Goal: Task Accomplishment & Management: Use online tool/utility

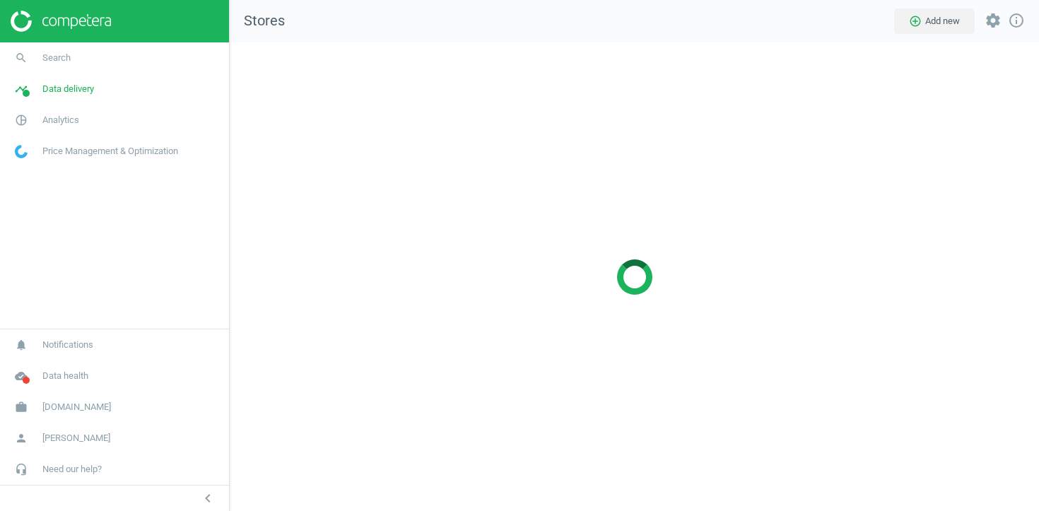
scroll to position [469, 810]
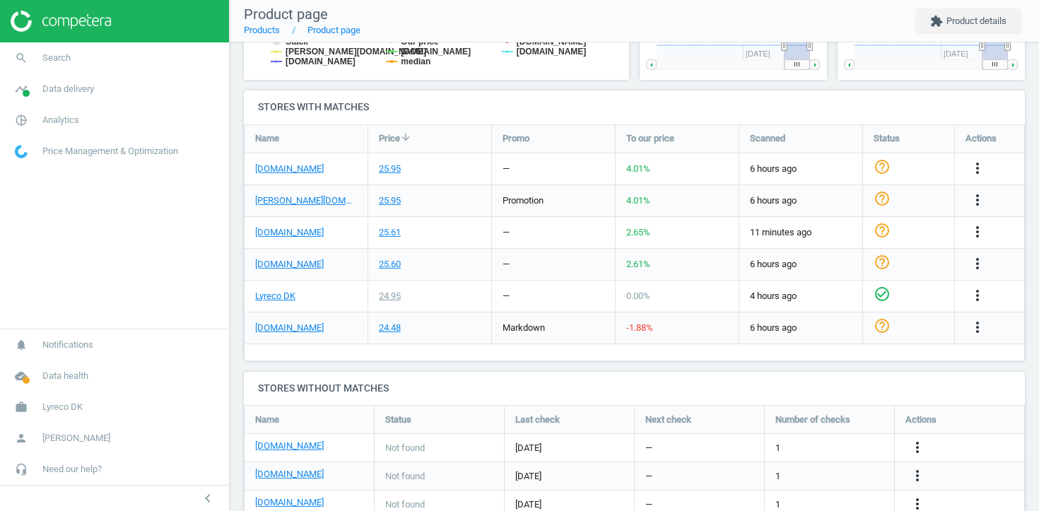
scroll to position [427, 0]
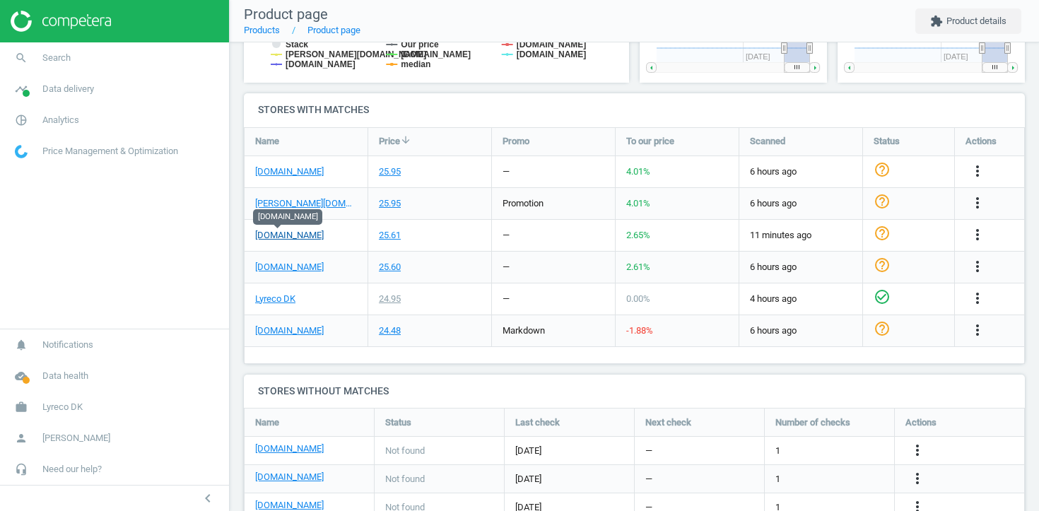
click at [287, 233] on link "[DOMAIN_NAME]" at bounding box center [289, 235] width 69 height 13
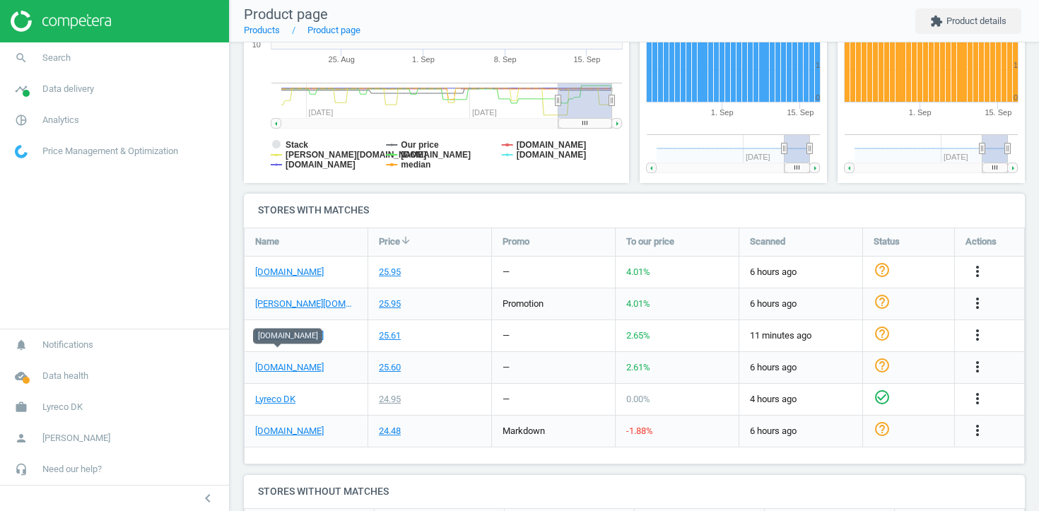
scroll to position [356, 0]
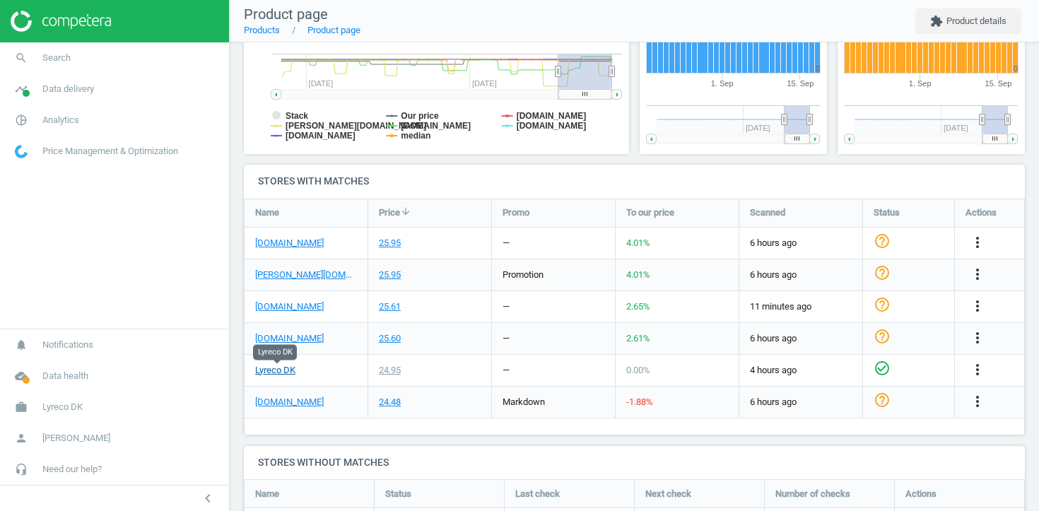
click at [279, 365] on link "Lyreco DK" at bounding box center [275, 370] width 40 height 13
click at [288, 336] on link "kontorsyd.dk" at bounding box center [289, 338] width 69 height 13
click at [299, 401] on link "grafical.dk" at bounding box center [289, 402] width 69 height 13
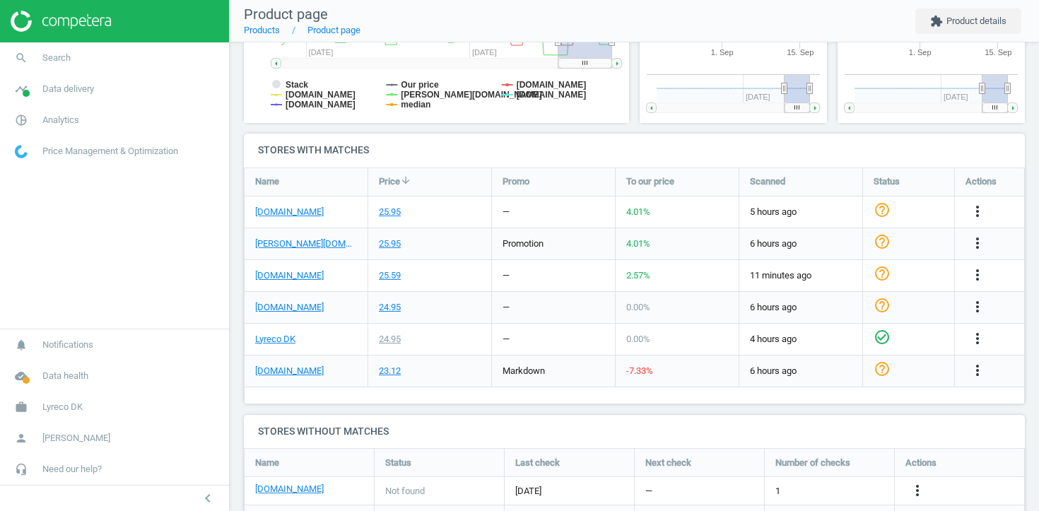
scroll to position [390, 0]
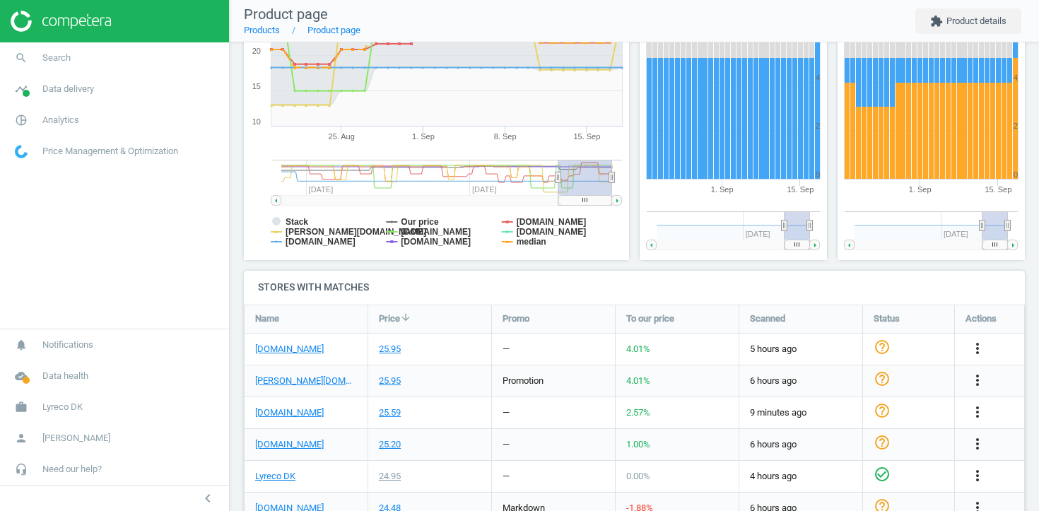
scroll to position [483, 0]
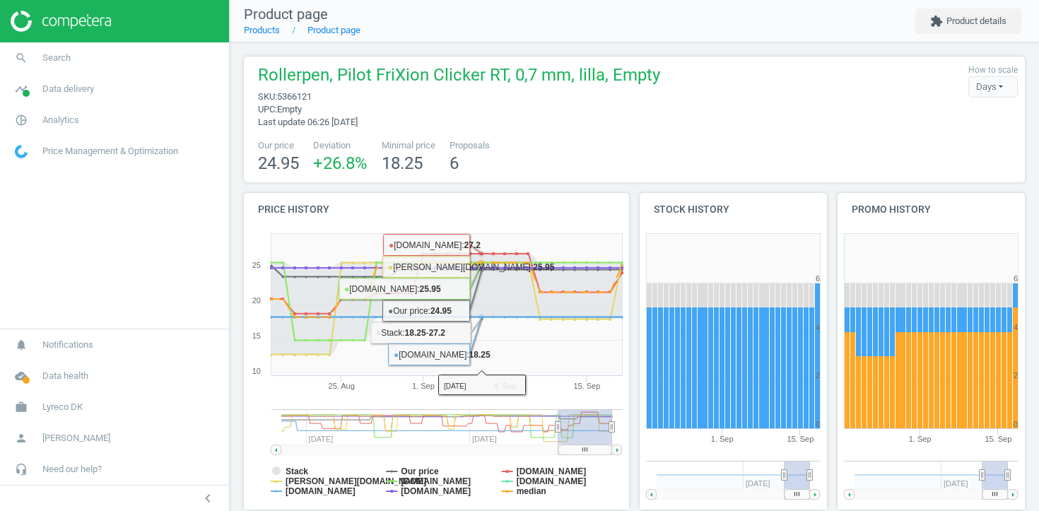
scroll to position [483, 0]
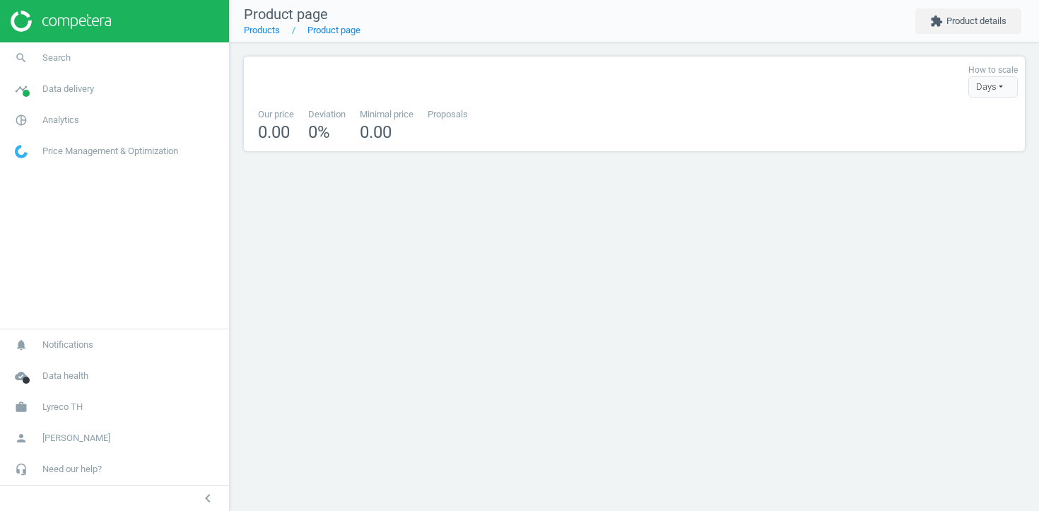
click at [347, 76] on div "How to scale Days Days Hours" at bounding box center [634, 81] width 767 height 34
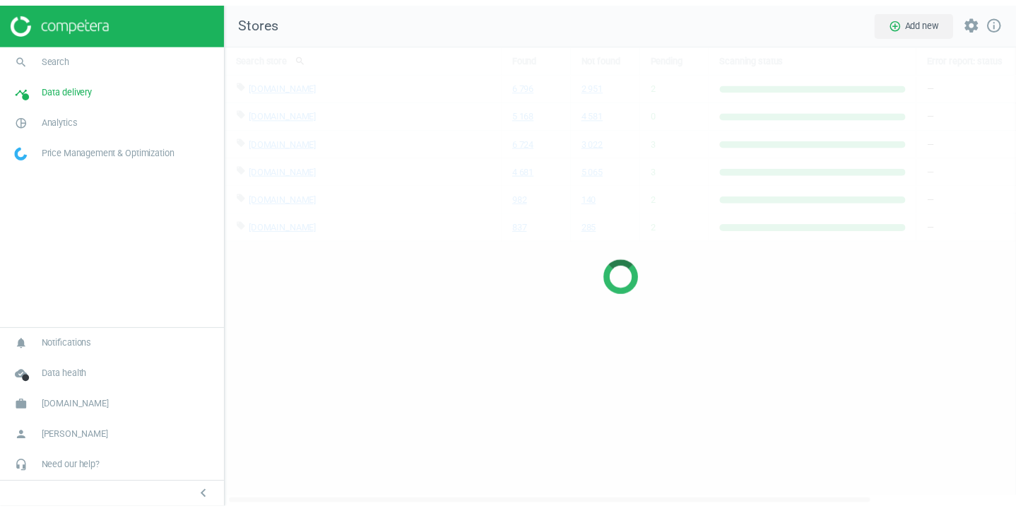
scroll to position [469, 810]
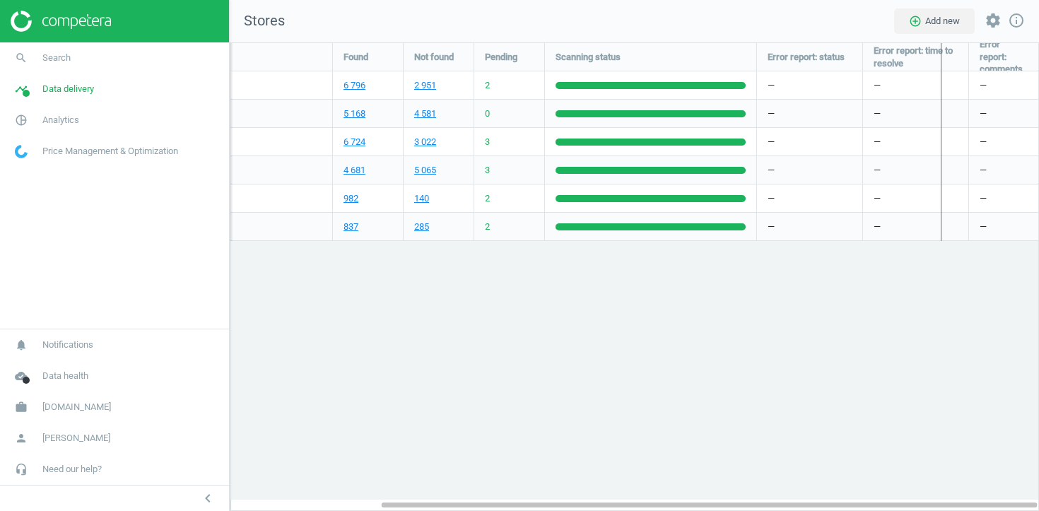
drag, startPoint x: 967, startPoint y: 60, endPoint x: 938, endPoint y: 60, distance: 29.0
click at [938, 60] on div "Search store search Found Not found Pending Scanning status Error report: statu…" at bounding box center [634, 142] width 808 height 198
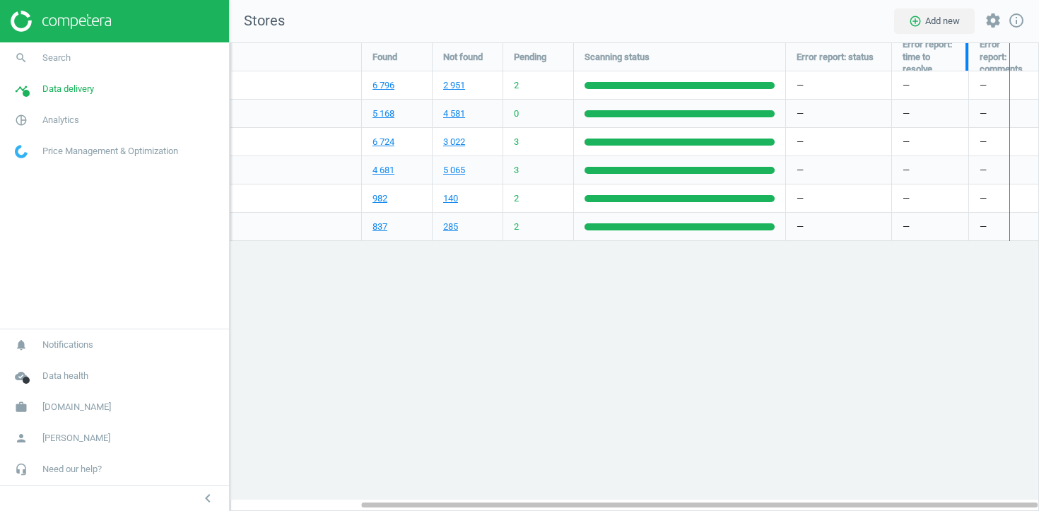
drag, startPoint x: 967, startPoint y: 61, endPoint x: 1007, endPoint y: 61, distance: 40.3
click at [1008, 61] on div "Search store search Found Not found Pending Scanning status Error report: statu…" at bounding box center [634, 142] width 808 height 198
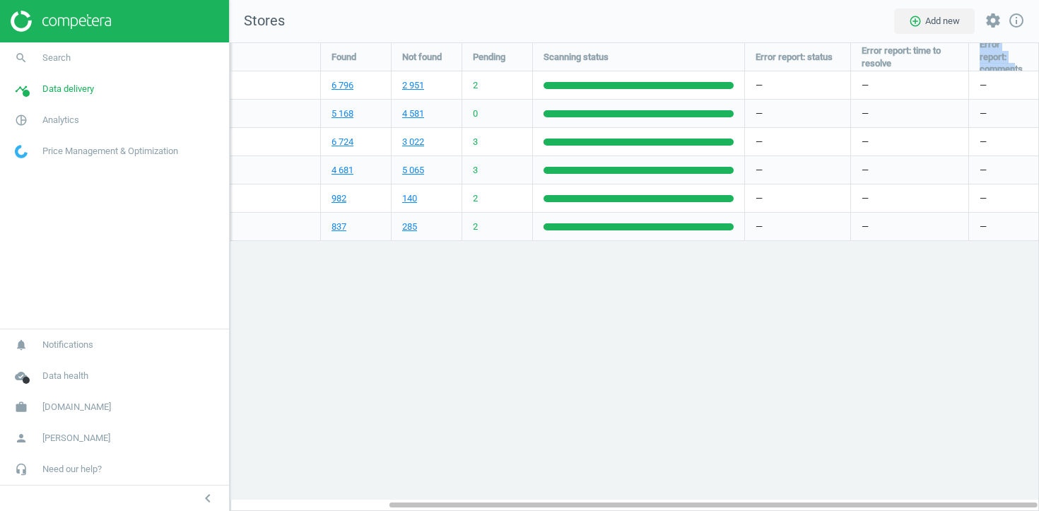
drag, startPoint x: 1019, startPoint y: 63, endPoint x: 930, endPoint y: 60, distance: 88.4
click at [930, 60] on div "Search store search Found Not found Pending Scanning status Error report: statu…" at bounding box center [539, 57] width 1002 height 28
click at [987, 48] on span "Error report: comments" at bounding box center [1004, 57] width 49 height 38
click at [990, 23] on icon "settings" at bounding box center [993, 20] width 17 height 17
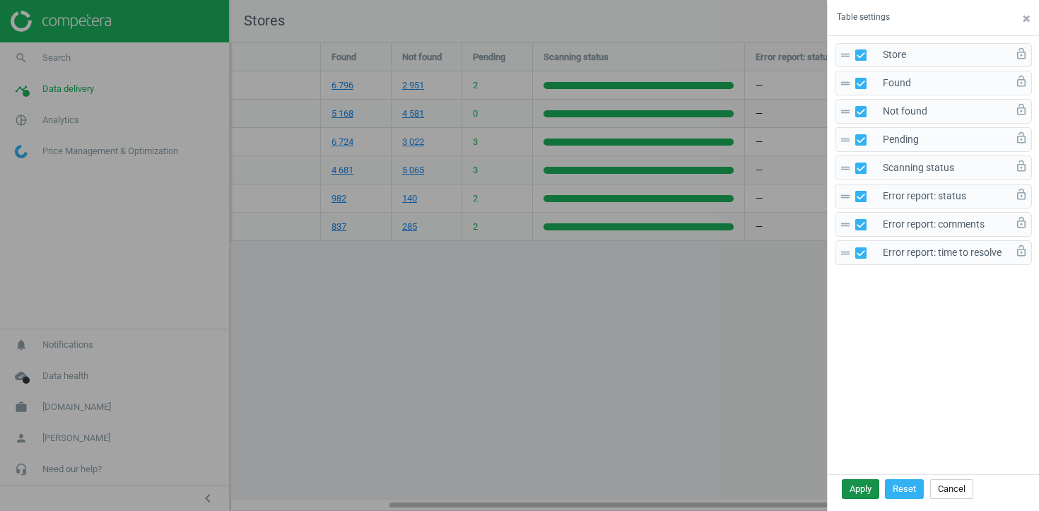
click at [860, 485] on button "Apply" at bounding box center [860, 489] width 37 height 20
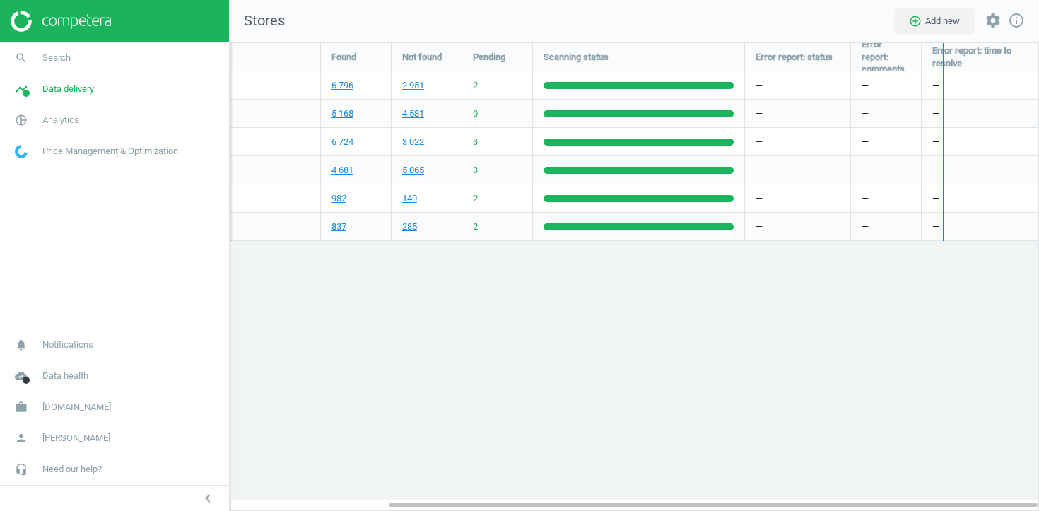
drag, startPoint x: 920, startPoint y: 56, endPoint x: 944, endPoint y: 57, distance: 23.3
click at [944, 57] on div "Search store search Found Not found Pending Scanning status Error report: statu…" at bounding box center [634, 142] width 808 height 198
drag, startPoint x: 944, startPoint y: 57, endPoint x: 935, endPoint y: 57, distance: 8.5
click at [935, 57] on div "Search store search Found Not found Pending Scanning status Error report: statu…" at bounding box center [634, 142] width 808 height 198
drag, startPoint x: 935, startPoint y: 57, endPoint x: 928, endPoint y: 58, distance: 7.1
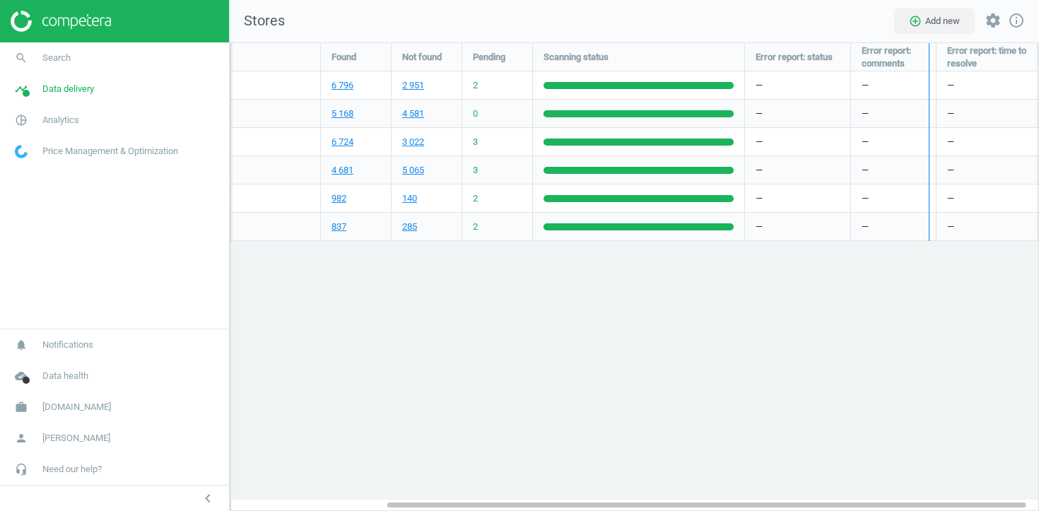
click at [928, 58] on div "Search store search Found Not found Pending Scanning status Error report: statu…" at bounding box center [634, 142] width 808 height 198
click at [930, 59] on div "Search store search Found Not found Pending Scanning status Error report: statu…" at bounding box center [634, 142] width 808 height 198
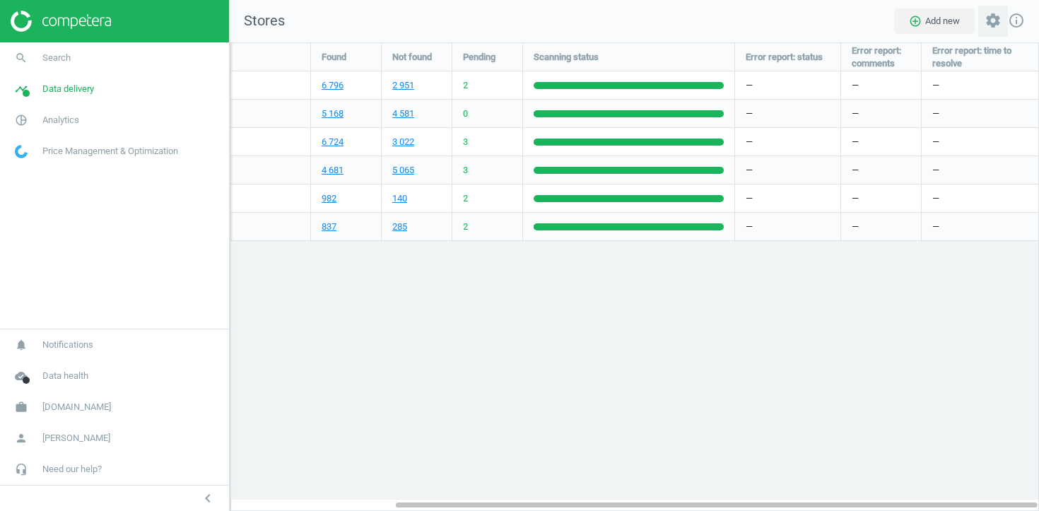
click at [989, 18] on icon "settings" at bounding box center [993, 20] width 17 height 17
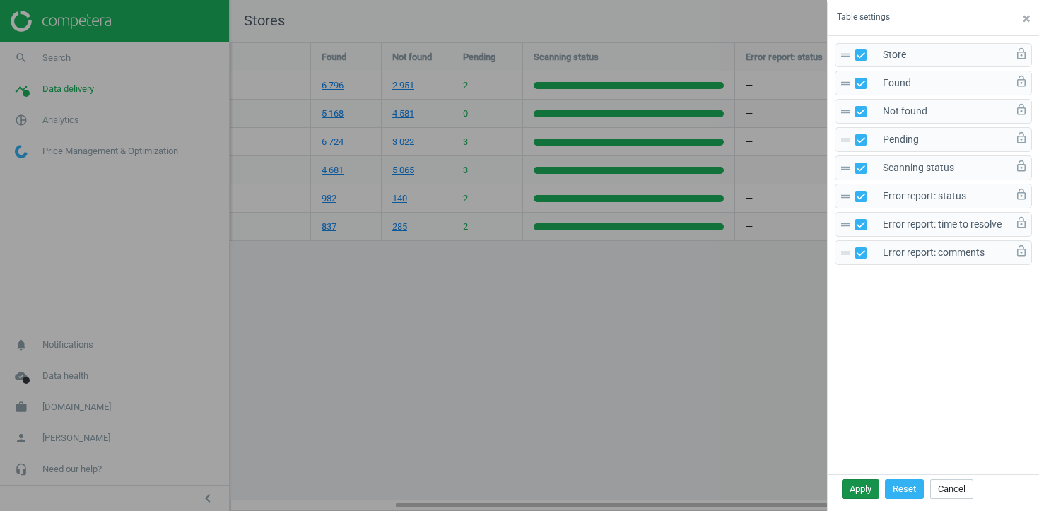
click at [873, 489] on button "Apply" at bounding box center [860, 489] width 37 height 20
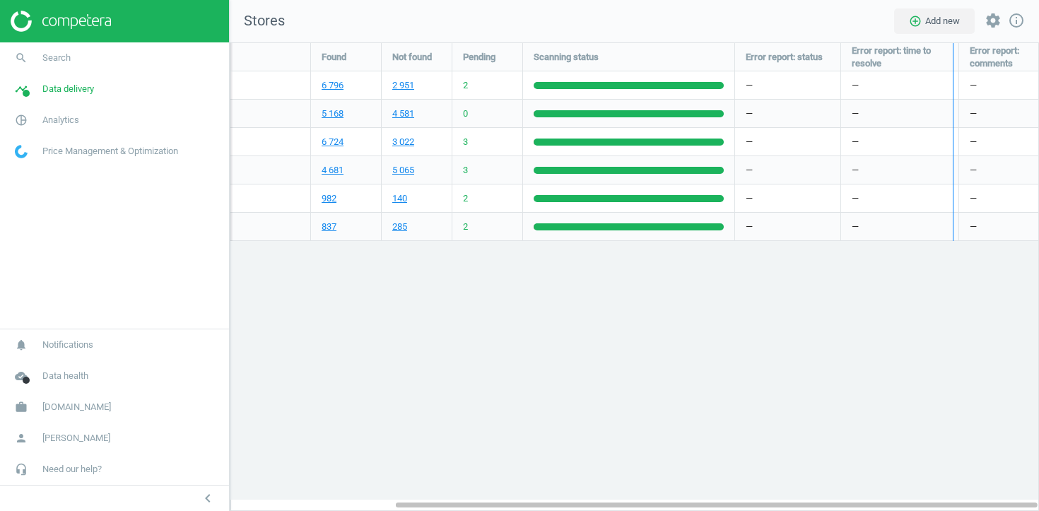
click at [950, 63] on div "Search store search Found Not found Pending Scanning status Error report: statu…" at bounding box center [634, 142] width 808 height 198
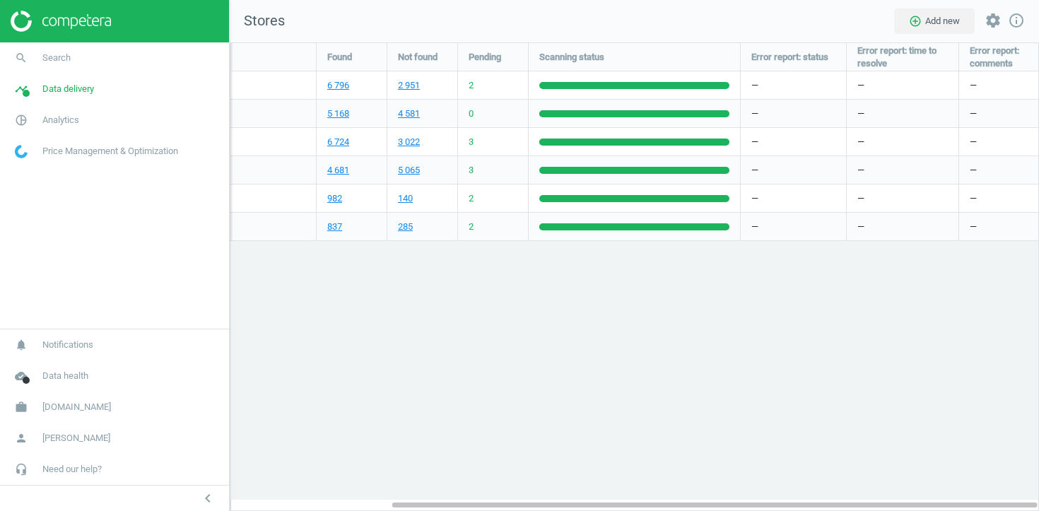
click at [949, 61] on div "Error report: time to resolve" at bounding box center [903, 57] width 112 height 28
drag, startPoint x: 958, startPoint y: 61, endPoint x: 951, endPoint y: 62, distance: 7.1
click at [951, 62] on div "Search store search Found Not found Pending Scanning status Error report: statu…" at bounding box center [634, 142] width 808 height 198
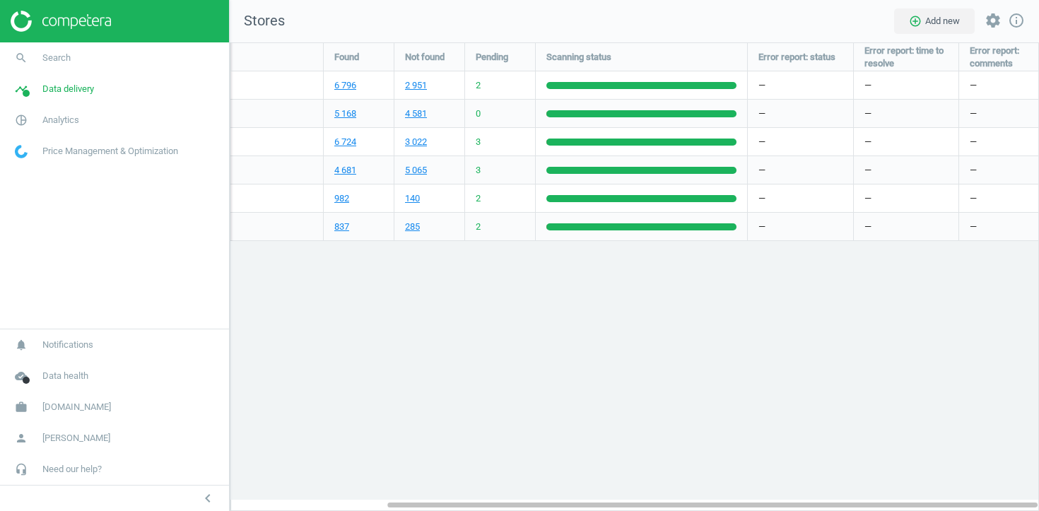
click at [949, 62] on div "Error report: time to resolve" at bounding box center [906, 57] width 105 height 28
click at [959, 61] on div "Error report: comments" at bounding box center [999, 57] width 80 height 28
drag, startPoint x: 958, startPoint y: 62, endPoint x: 950, endPoint y: 62, distance: 7.8
click at [950, 62] on div "Search store search Found Not found Pending Scanning status Error report: statu…" at bounding box center [634, 142] width 808 height 198
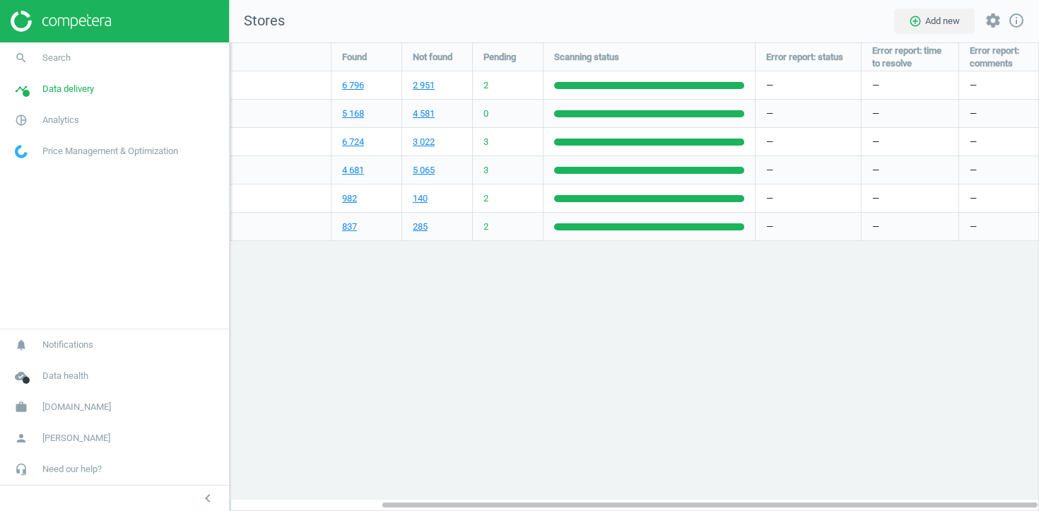
click at [955, 62] on div "Error report: time to resolve" at bounding box center [910, 57] width 97 height 28
drag, startPoint x: 958, startPoint y: 61, endPoint x: 950, endPoint y: 61, distance: 7.8
click at [950, 61] on div "Search store search Found Not found Pending Scanning status Error report: statu…" at bounding box center [634, 142] width 808 height 198
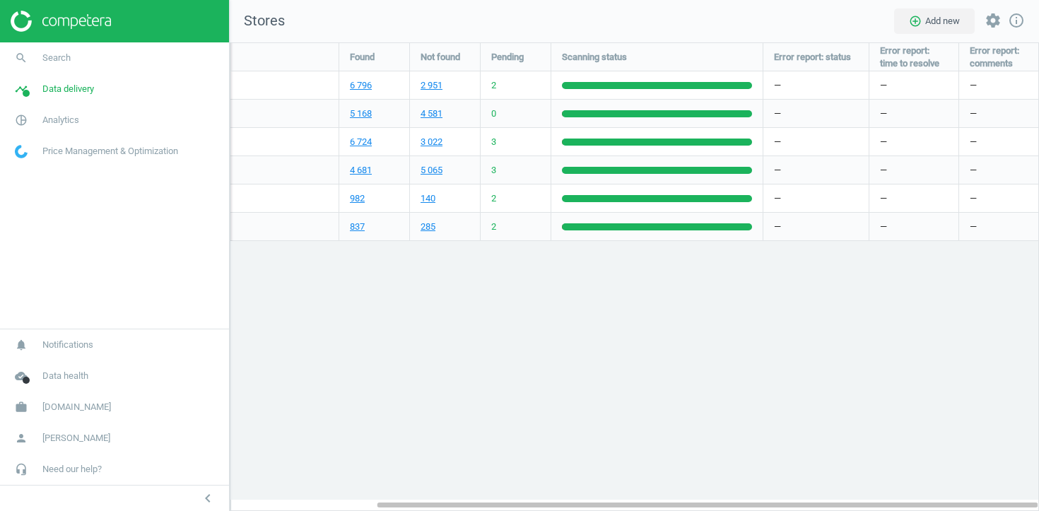
click at [956, 61] on div "Error report: time to resolve" at bounding box center [913, 57] width 89 height 28
drag, startPoint x: 867, startPoint y: 62, endPoint x: 849, endPoint y: 63, distance: 18.4
click at [849, 63] on div "Search store search Found Not found Pending Scanning status Error report: statu…" at bounding box center [634, 142] width 808 height 198
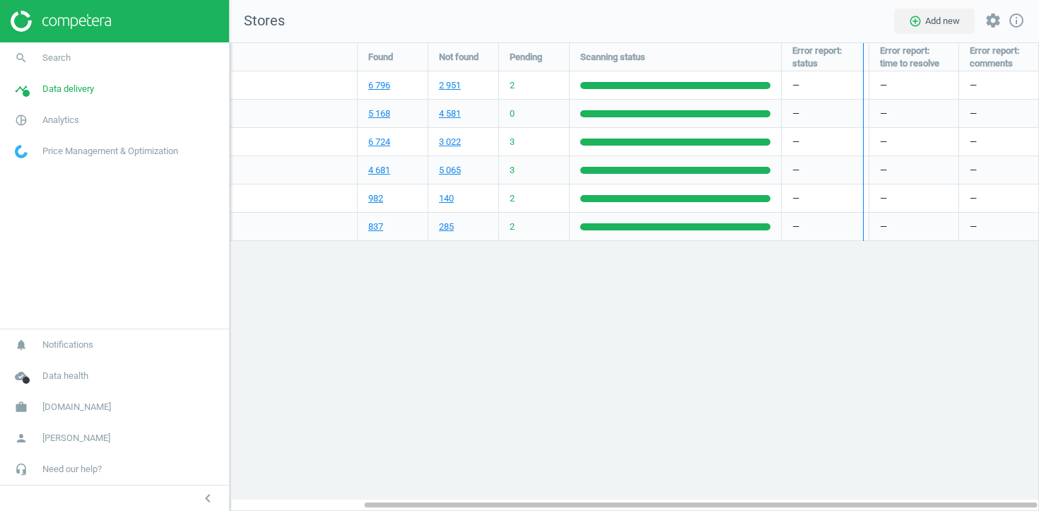
click at [862, 65] on div "Search store search Found Not found Pending Scanning status Error report: statu…" at bounding box center [634, 142] width 808 height 198
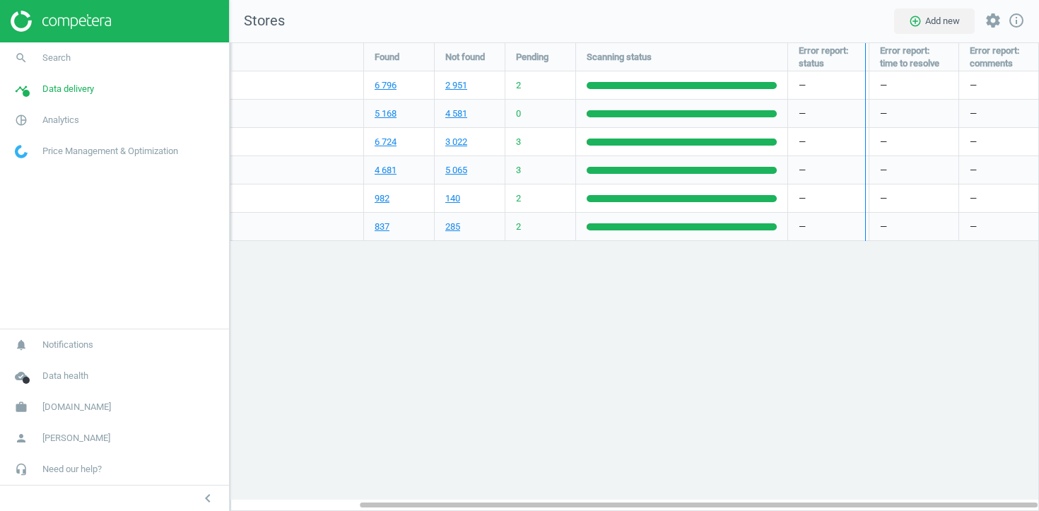
click at [864, 64] on div "Search store search Found Not found Pending Scanning status Error report: statu…" at bounding box center [634, 142] width 808 height 198
click at [984, 23] on button "settings" at bounding box center [993, 21] width 30 height 30
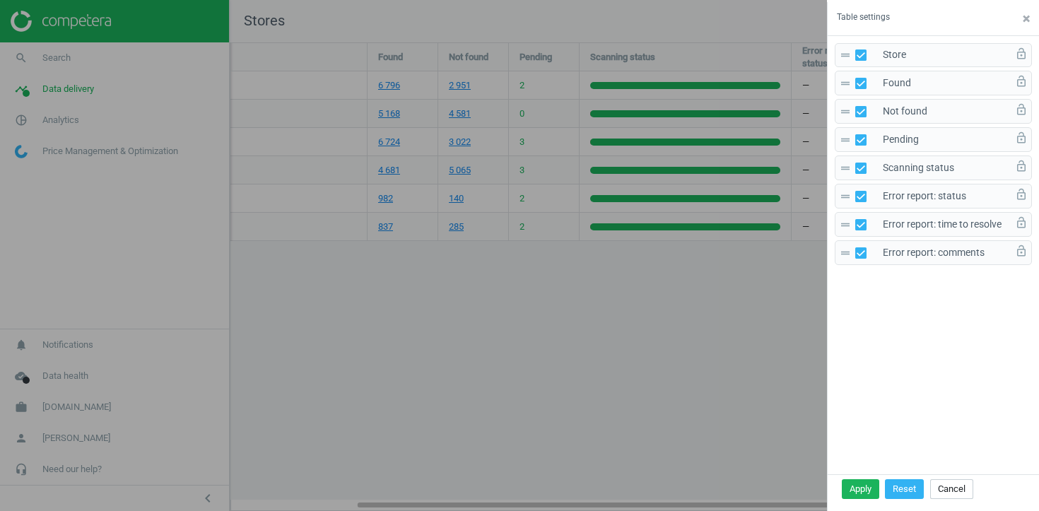
click at [807, 250] on div at bounding box center [519, 255] width 1039 height 511
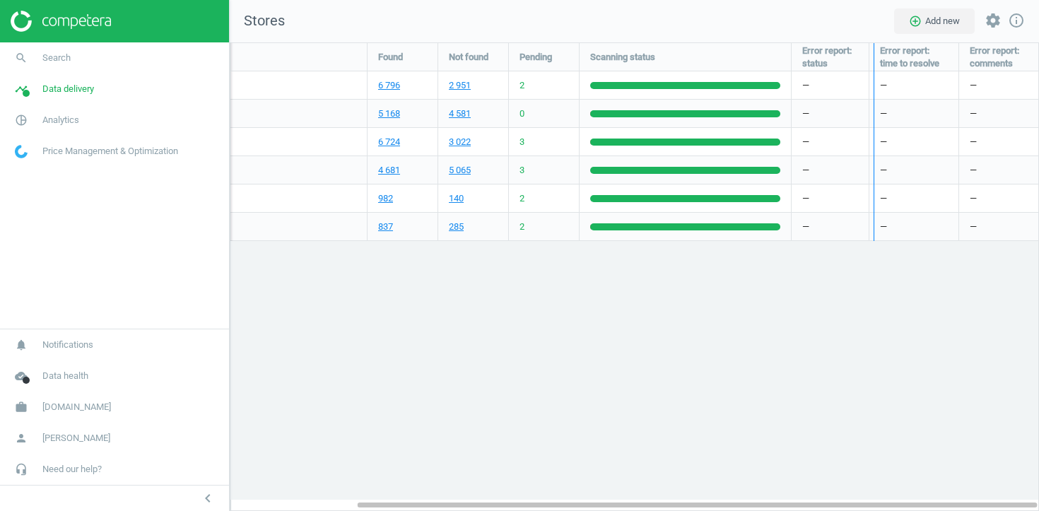
click at [870, 63] on div "Search store search Found Not found Pending Scanning status Error report: statu…" at bounding box center [634, 142] width 808 height 198
click at [869, 62] on div "Search store search Found Not found Pending Scanning status Error report: statu…" at bounding box center [634, 142] width 808 height 198
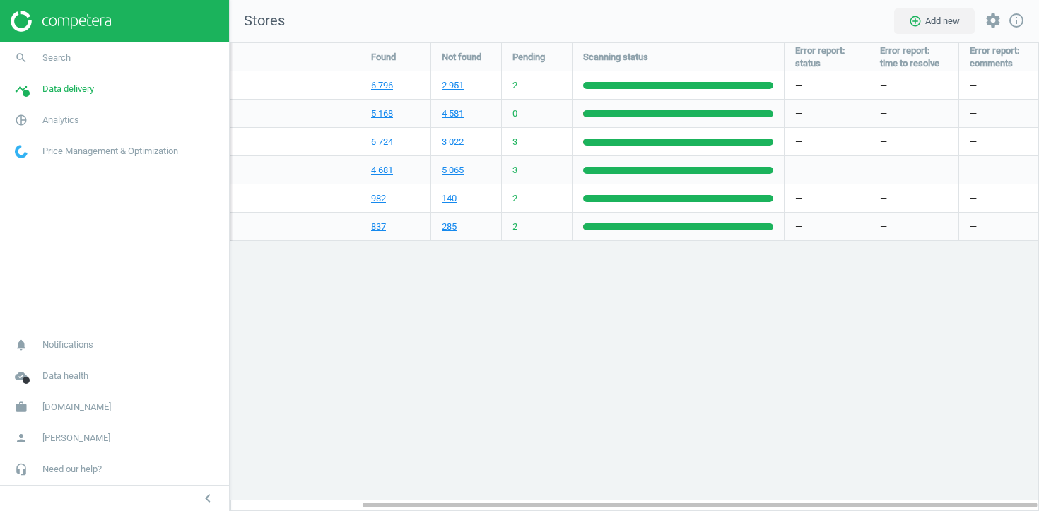
click at [869, 64] on div "Search store search Found Not found Pending Scanning status Error report: statu…" at bounding box center [634, 142] width 808 height 198
click at [872, 64] on div "Search store search Found Not found Pending Scanning status Error report: statu…" at bounding box center [634, 142] width 808 height 198
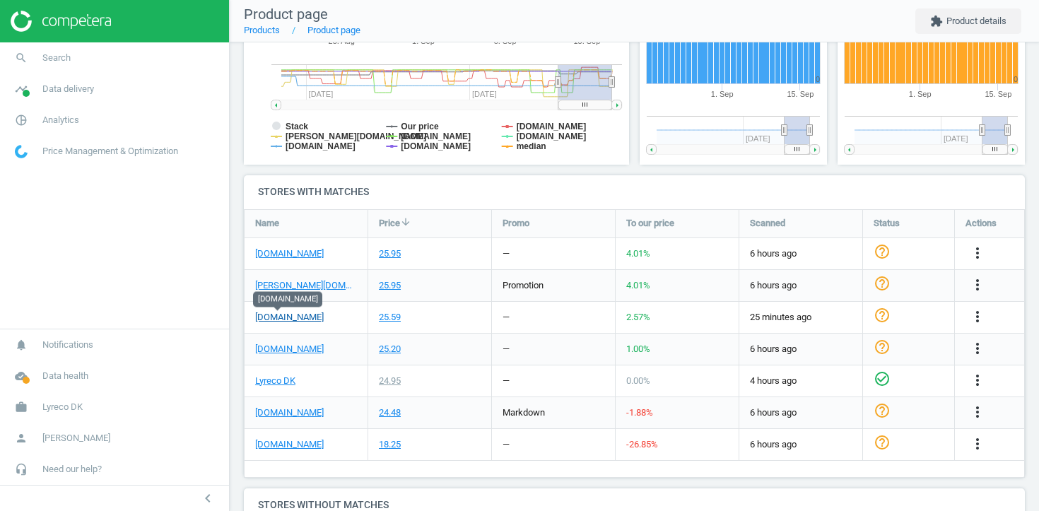
click at [292, 319] on link "konpap.dk" at bounding box center [289, 317] width 69 height 13
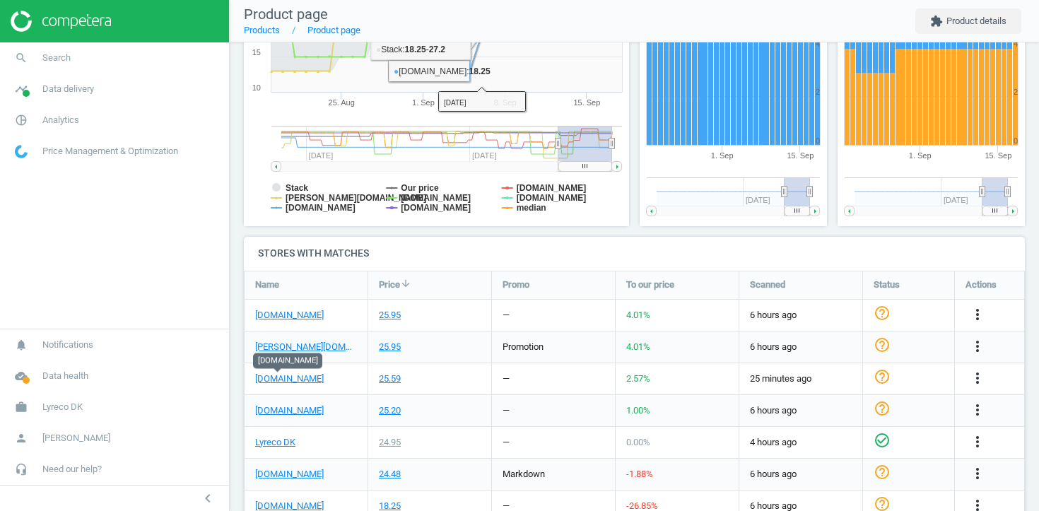
scroll to position [298, 0]
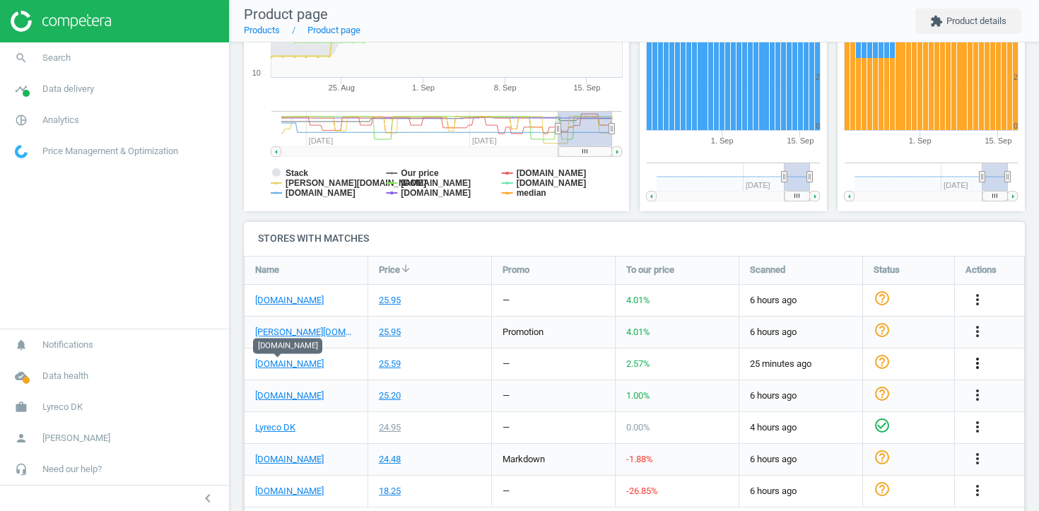
click at [974, 363] on icon "more_vert" at bounding box center [977, 363] width 17 height 17
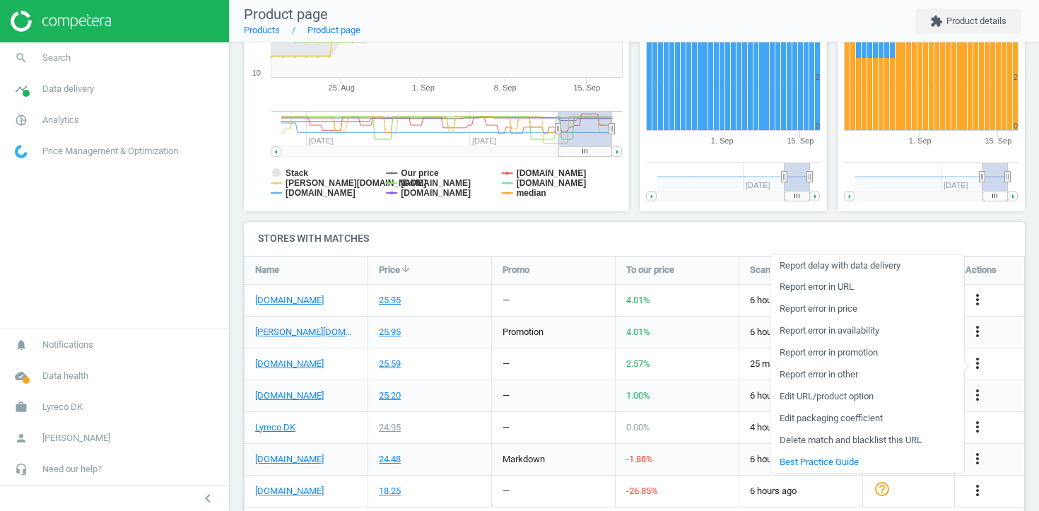
click at [857, 394] on link "Edit URL/product option" at bounding box center [867, 397] width 194 height 22
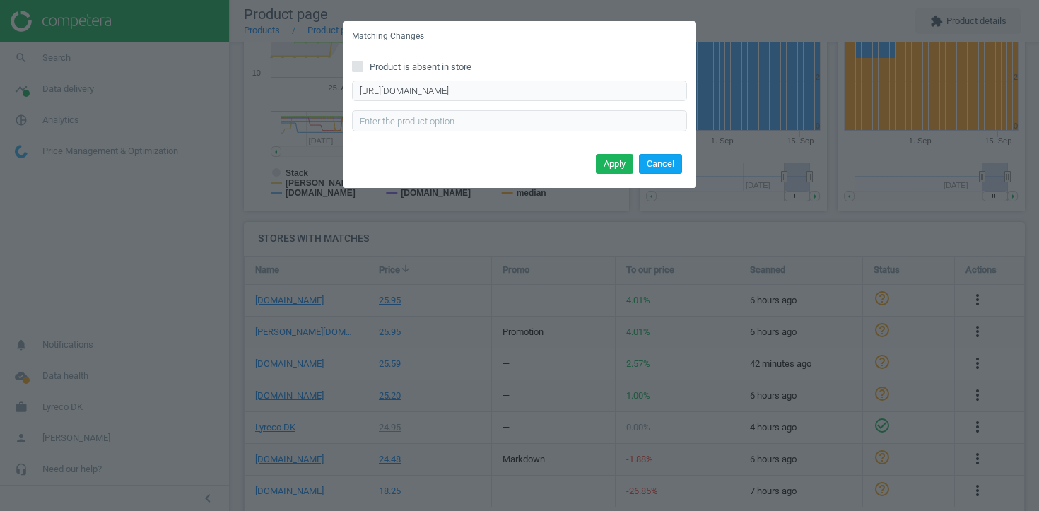
click at [668, 164] on button "Cancel" at bounding box center [660, 164] width 43 height 20
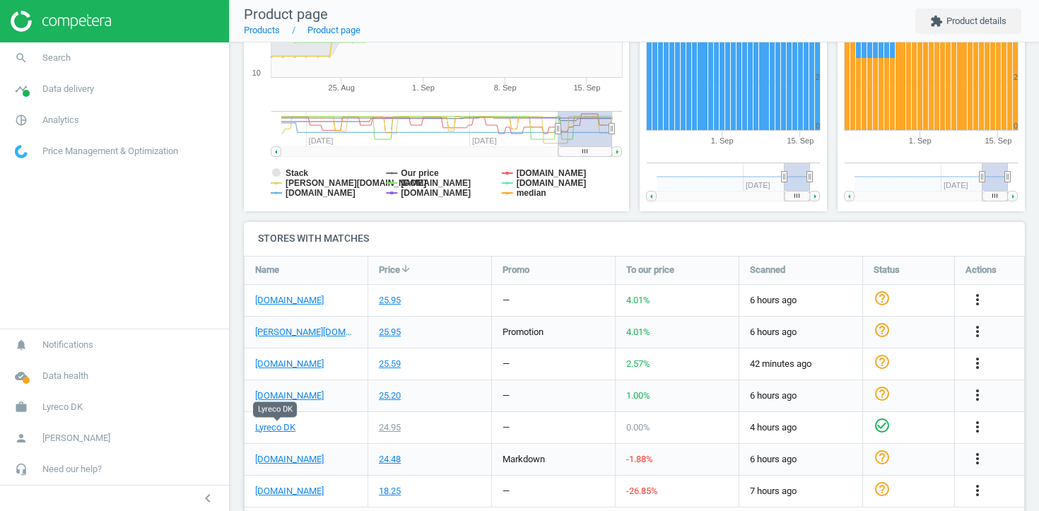
click at [476, 437] on div "24.95" at bounding box center [429, 427] width 123 height 31
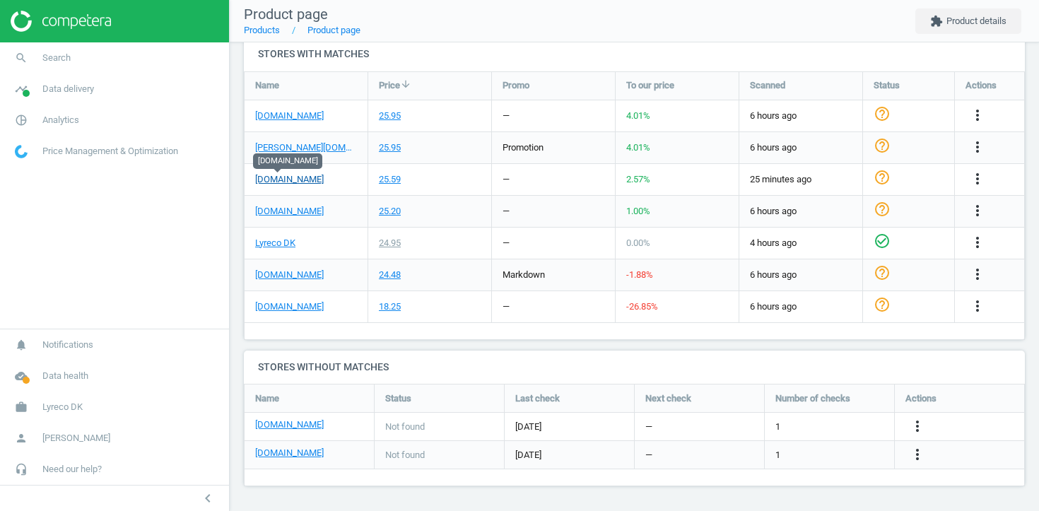
click at [280, 177] on link "konpap.dk" at bounding box center [289, 179] width 69 height 13
click at [510, 307] on div "—" at bounding box center [506, 306] width 7 height 13
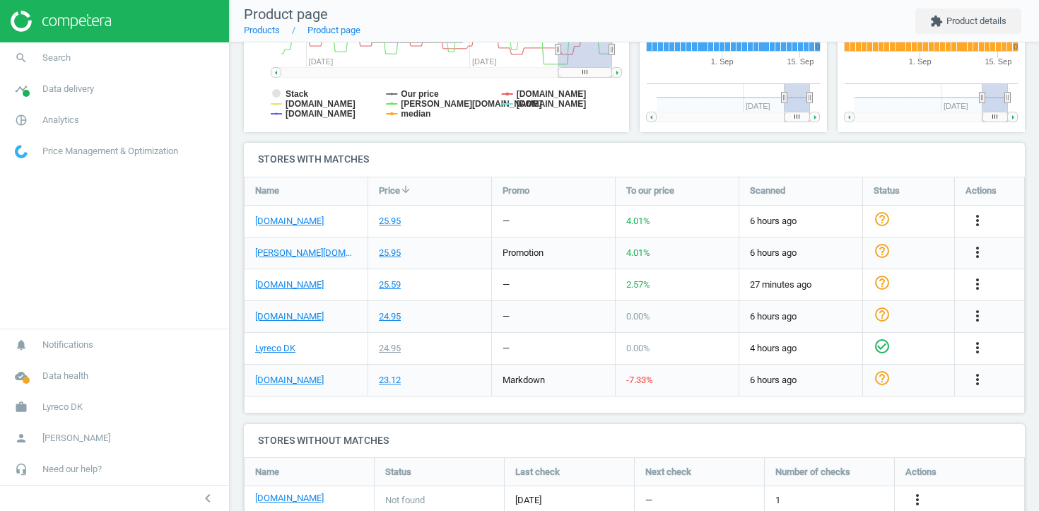
scroll to position [385, 0]
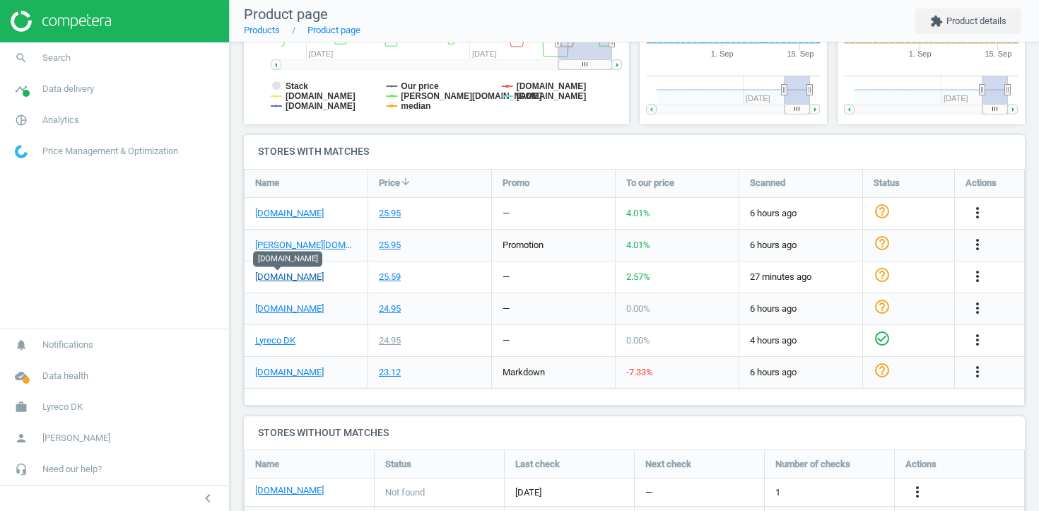
click at [285, 276] on link "[DOMAIN_NAME]" at bounding box center [289, 277] width 69 height 13
click at [467, 291] on div "25.59" at bounding box center [429, 277] width 123 height 31
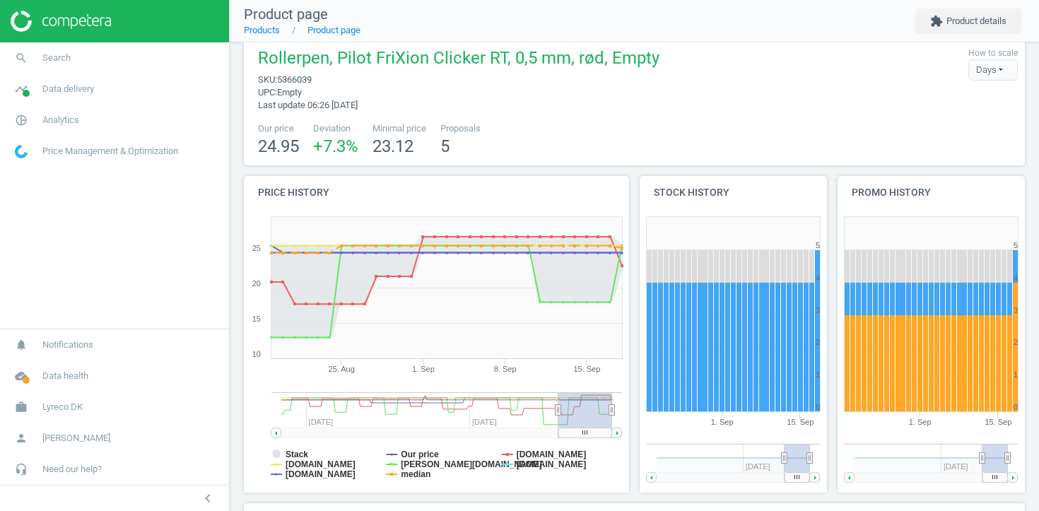
scroll to position [0, 0]
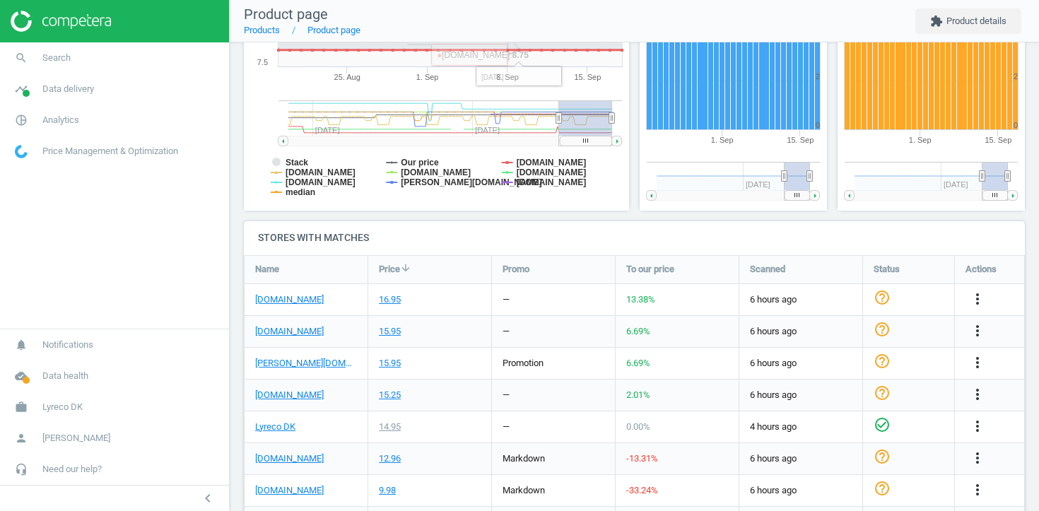
scroll to position [399, 0]
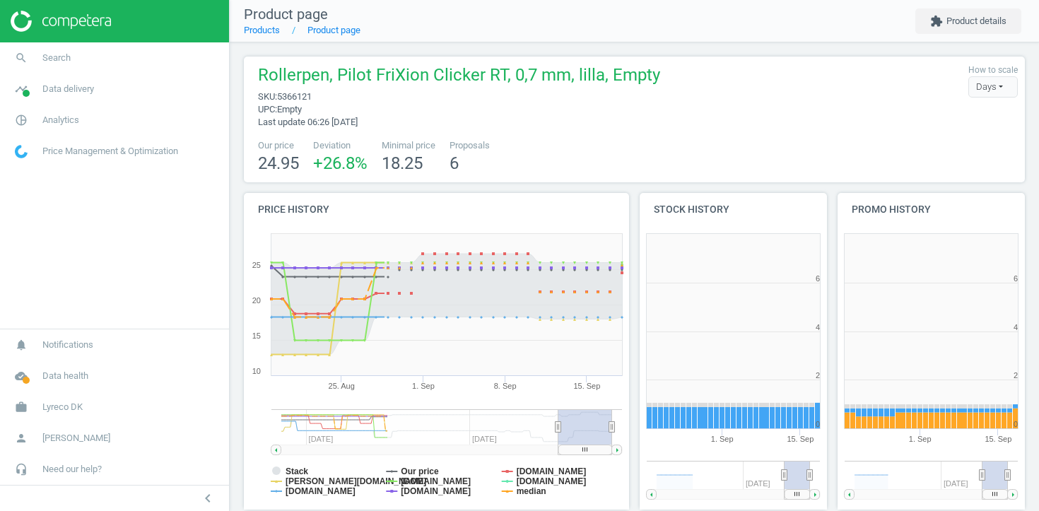
scroll to position [103, 782]
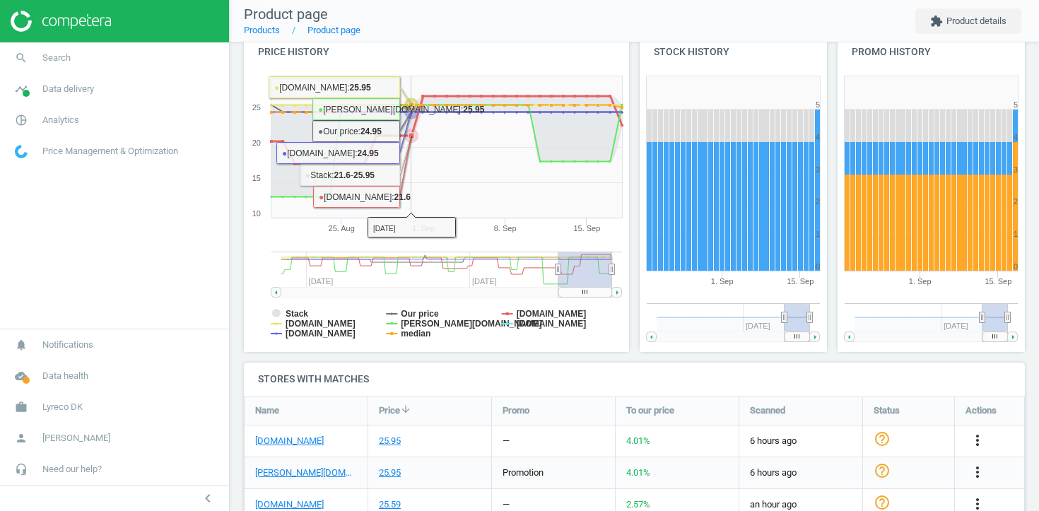
scroll to position [171, 0]
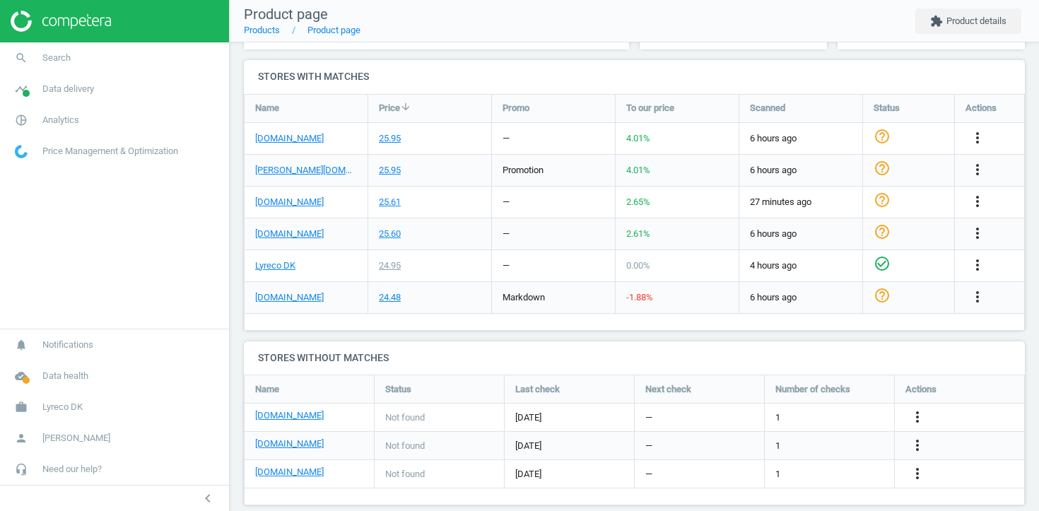
scroll to position [455, 0]
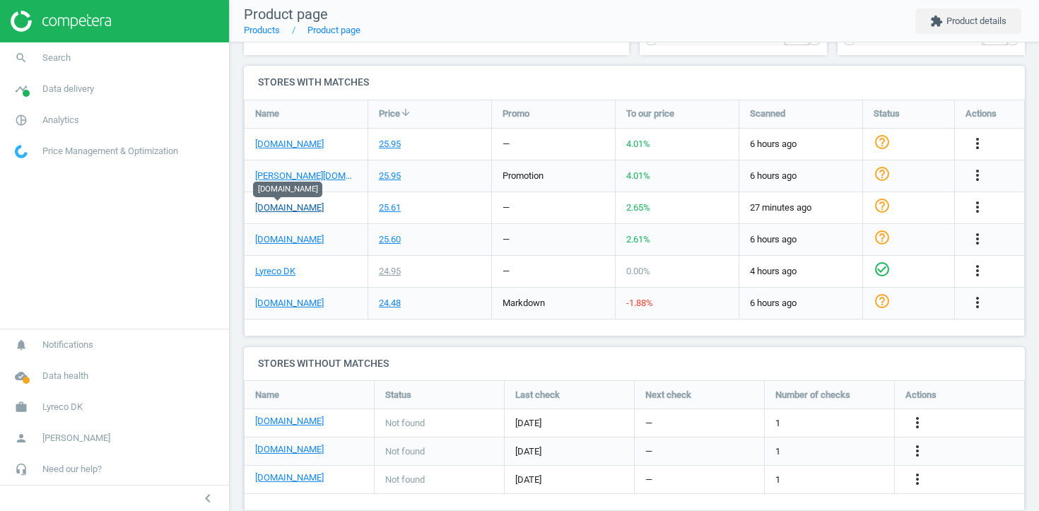
click at [289, 211] on link "[DOMAIN_NAME]" at bounding box center [289, 207] width 69 height 13
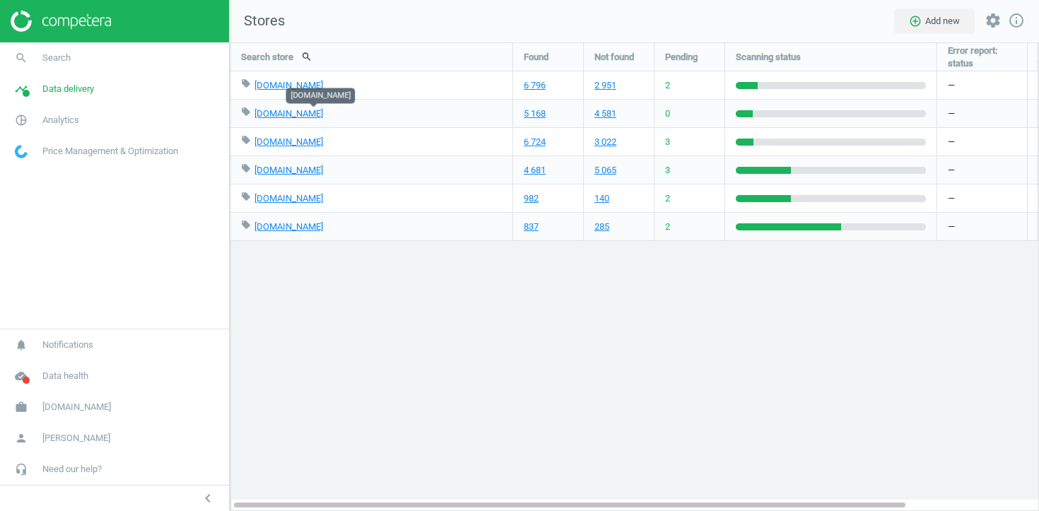
scroll to position [469, 810]
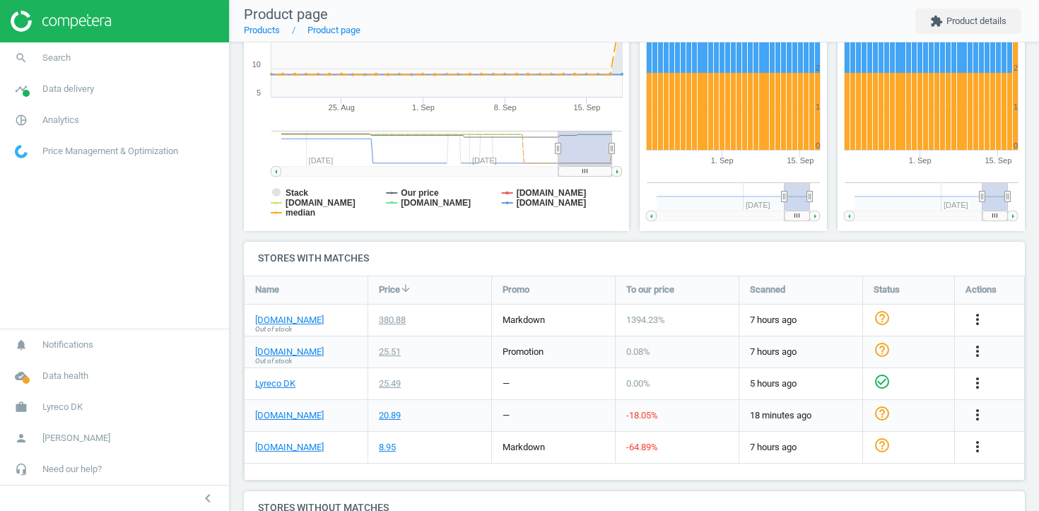
scroll to position [279, 0]
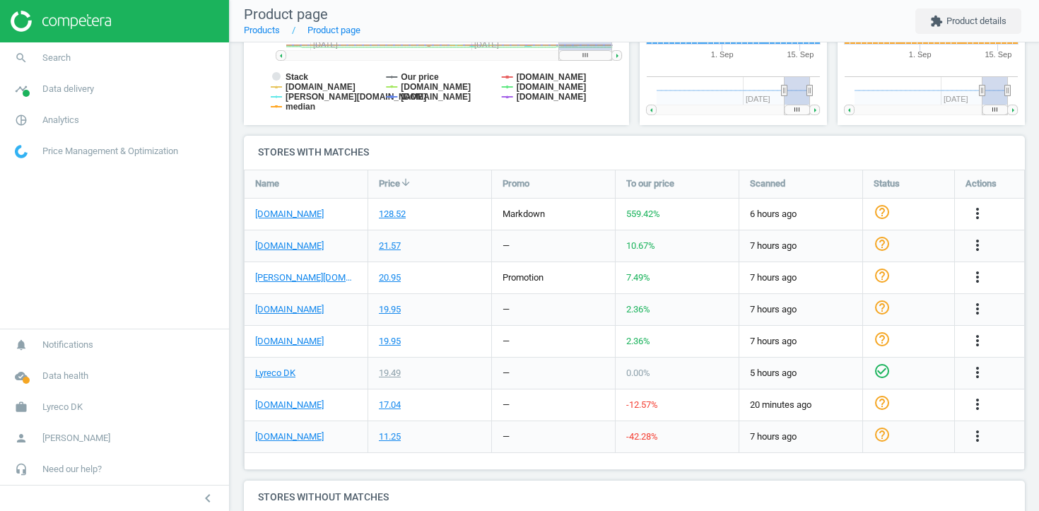
scroll to position [387, 0]
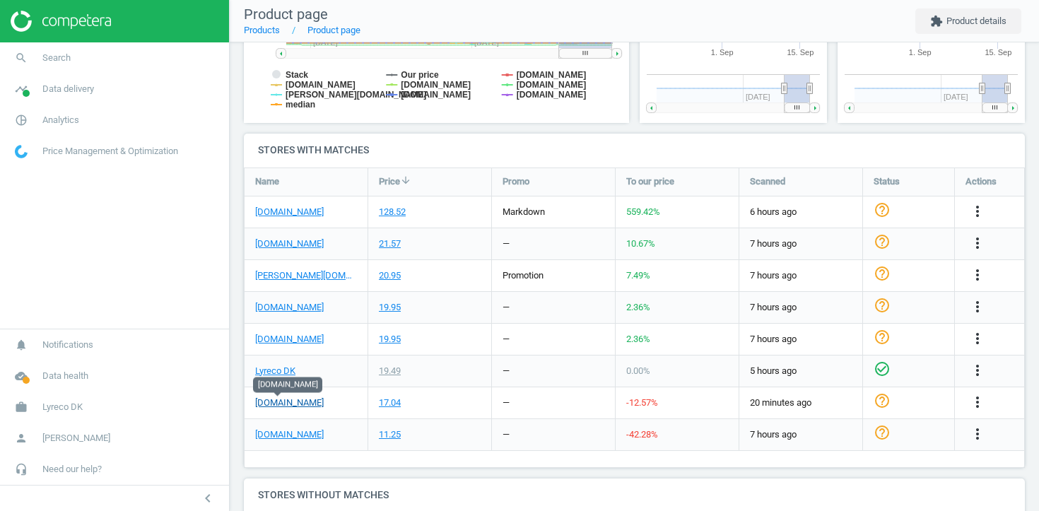
click at [284, 405] on link "[DOMAIN_NAME]" at bounding box center [289, 403] width 69 height 13
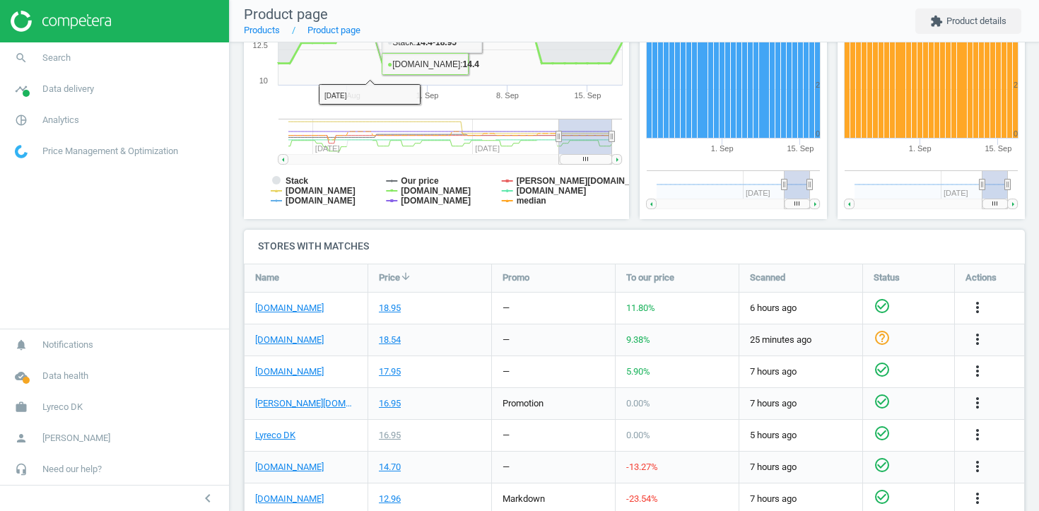
scroll to position [424, 0]
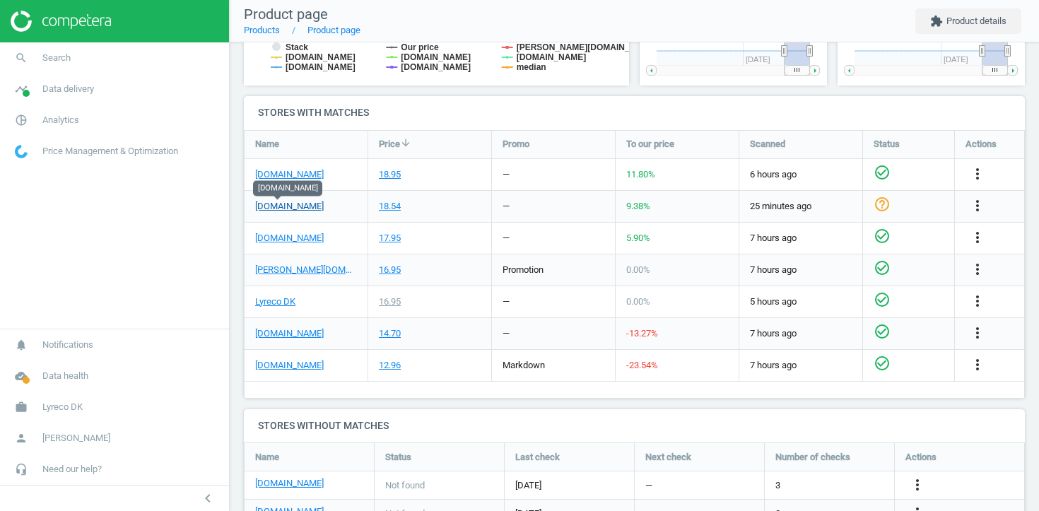
click at [287, 206] on link "[DOMAIN_NAME]" at bounding box center [289, 206] width 69 height 13
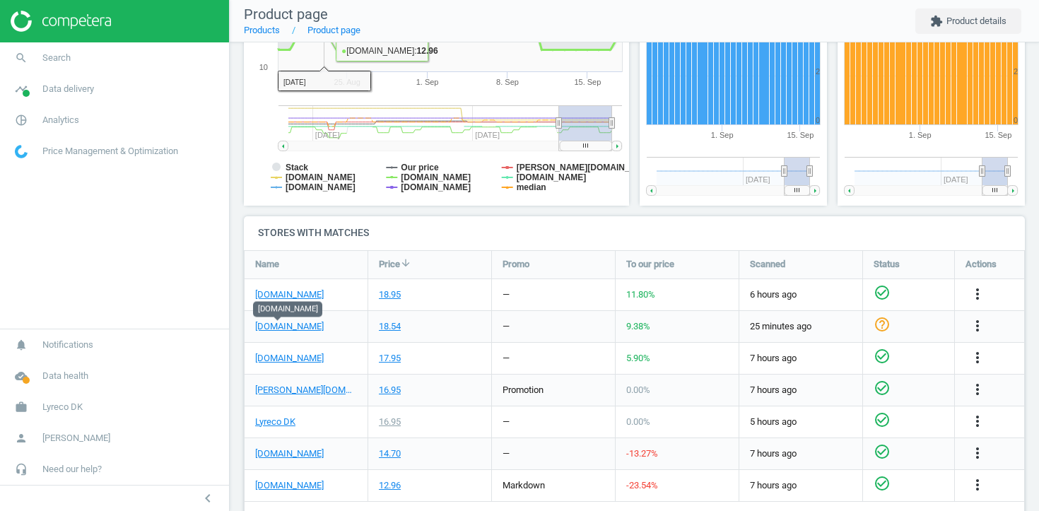
scroll to position [305, 0]
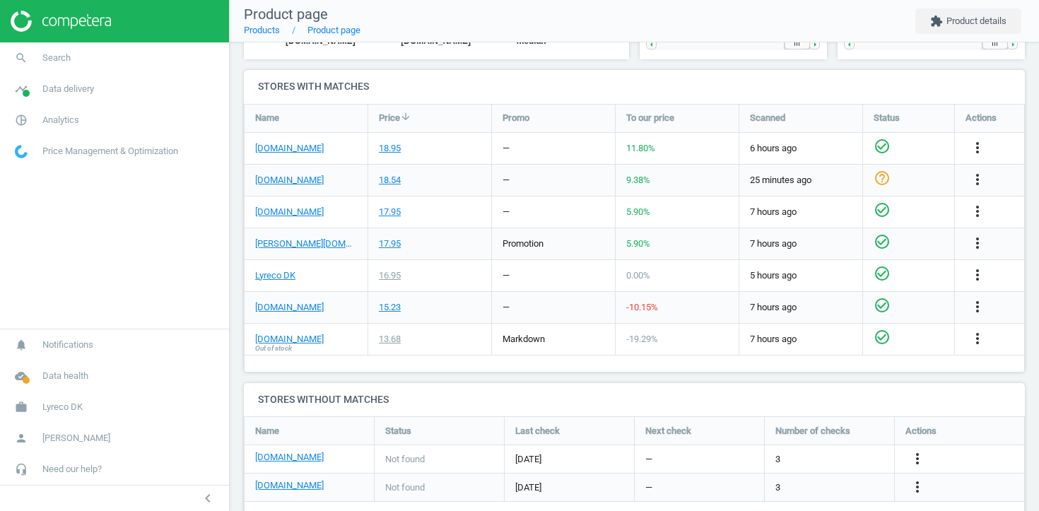
scroll to position [407, 0]
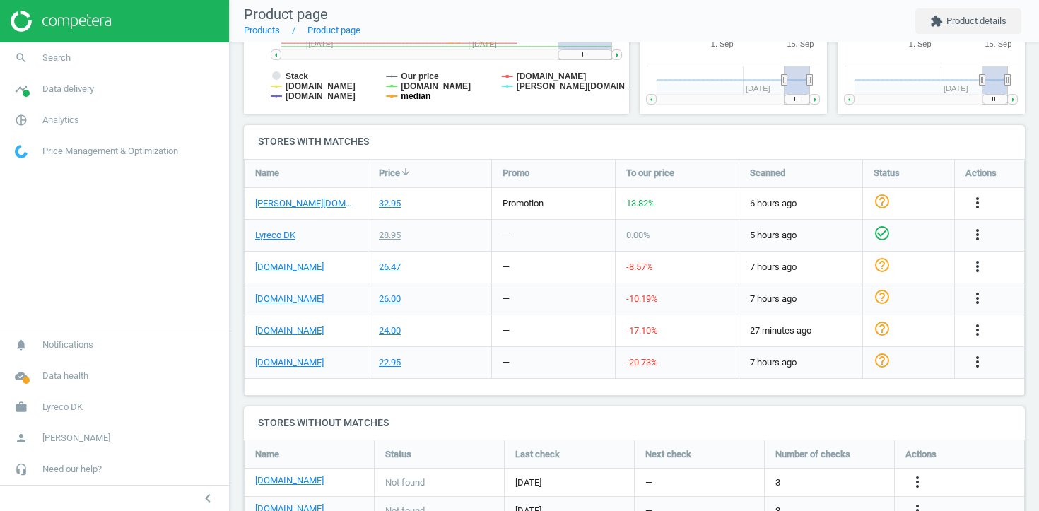
scroll to position [411, 0]
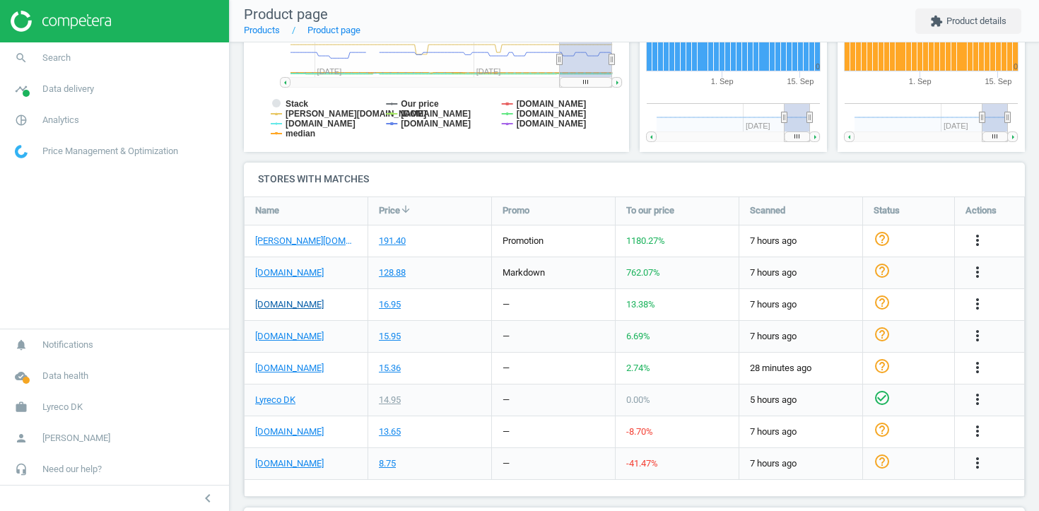
scroll to position [361, 0]
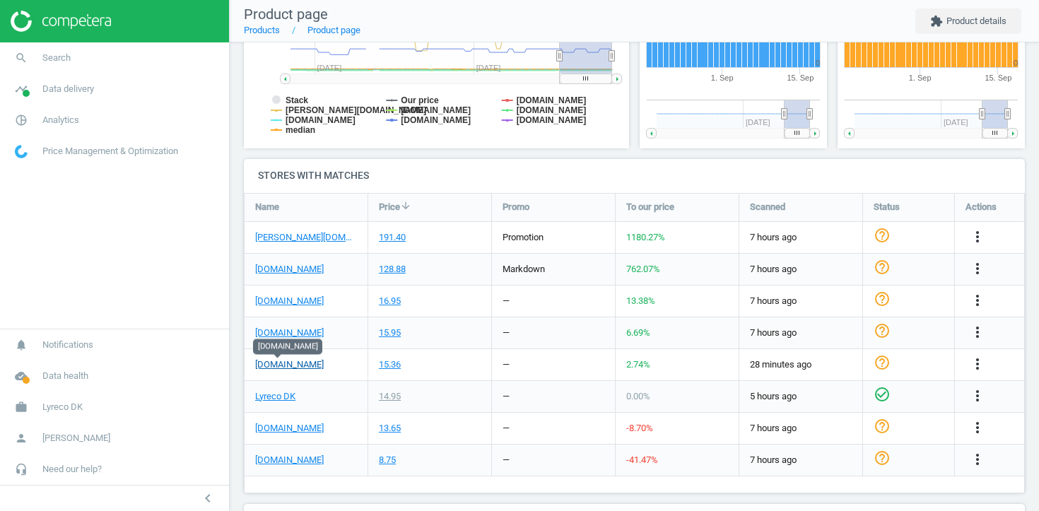
click at [287, 365] on link "[DOMAIN_NAME]" at bounding box center [289, 364] width 69 height 13
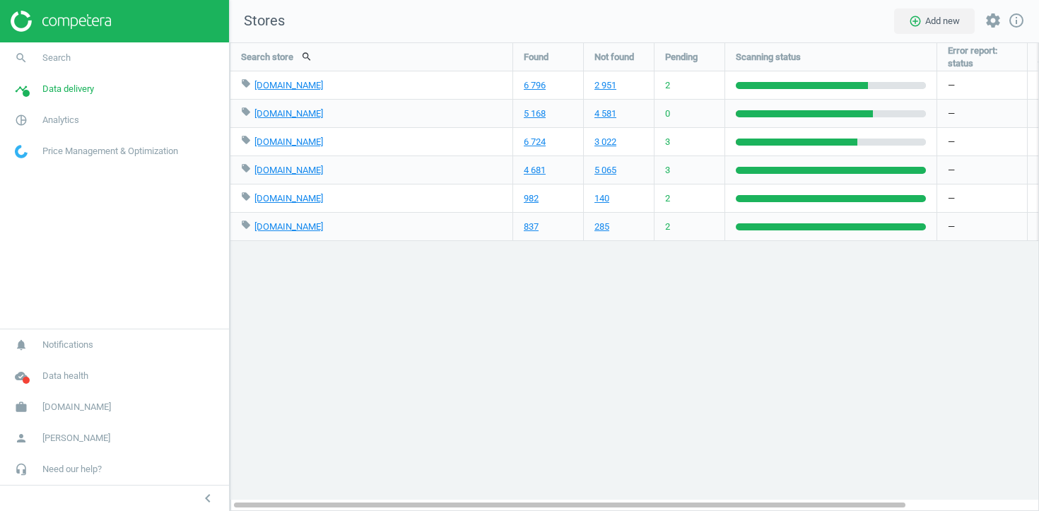
scroll to position [469, 810]
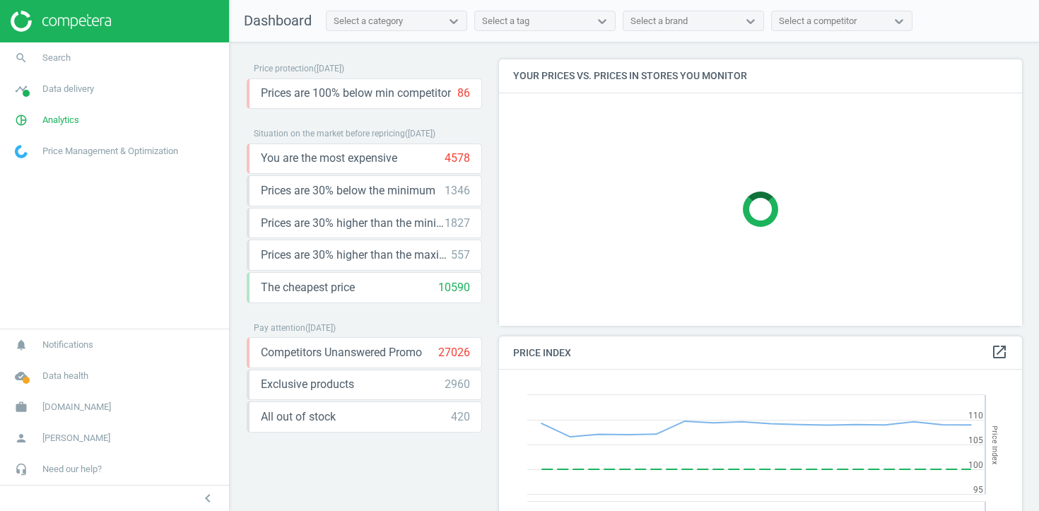
scroll to position [326, 524]
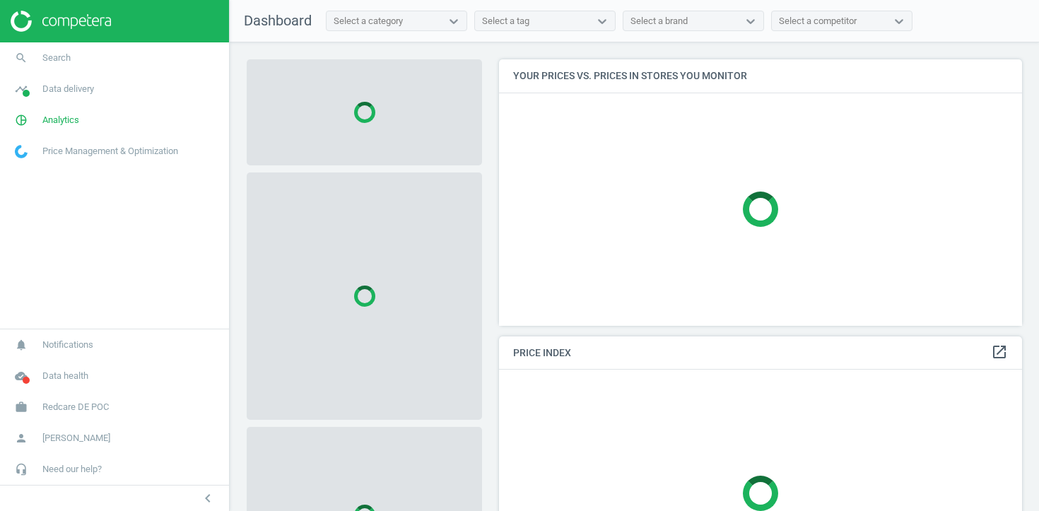
scroll to position [267, 524]
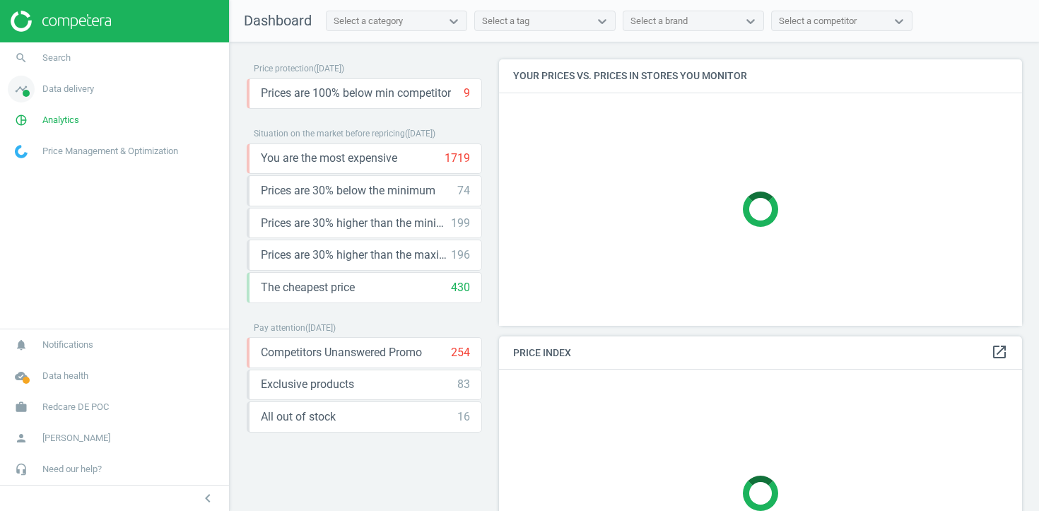
click at [54, 90] on span "Data delivery" at bounding box center [68, 89] width 52 height 13
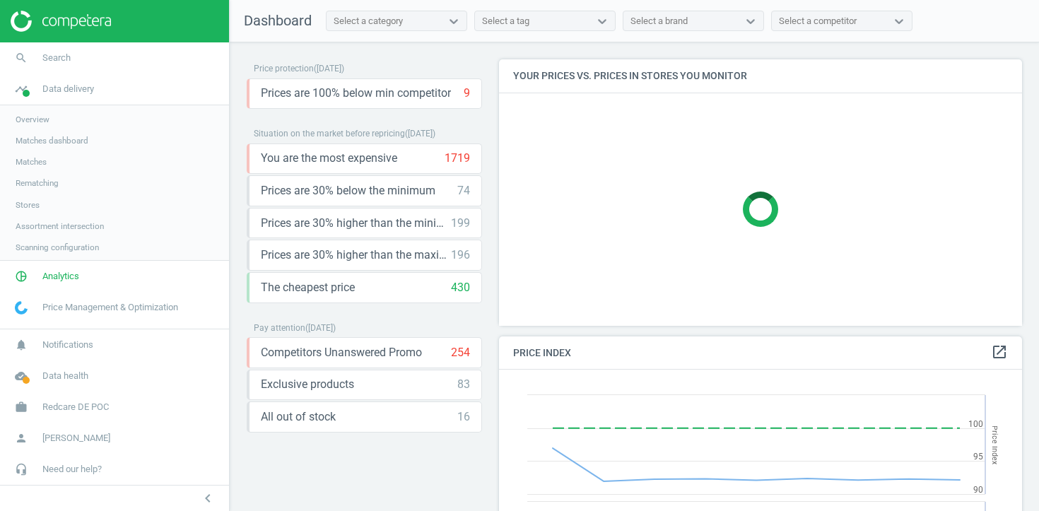
scroll to position [326, 524]
click at [30, 213] on link "Stores" at bounding box center [114, 204] width 229 height 21
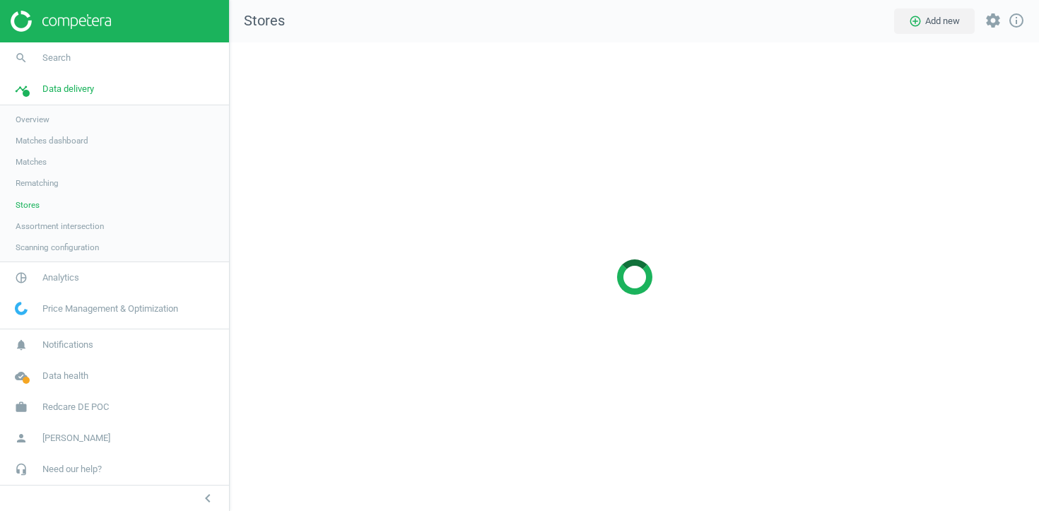
scroll to position [469, 810]
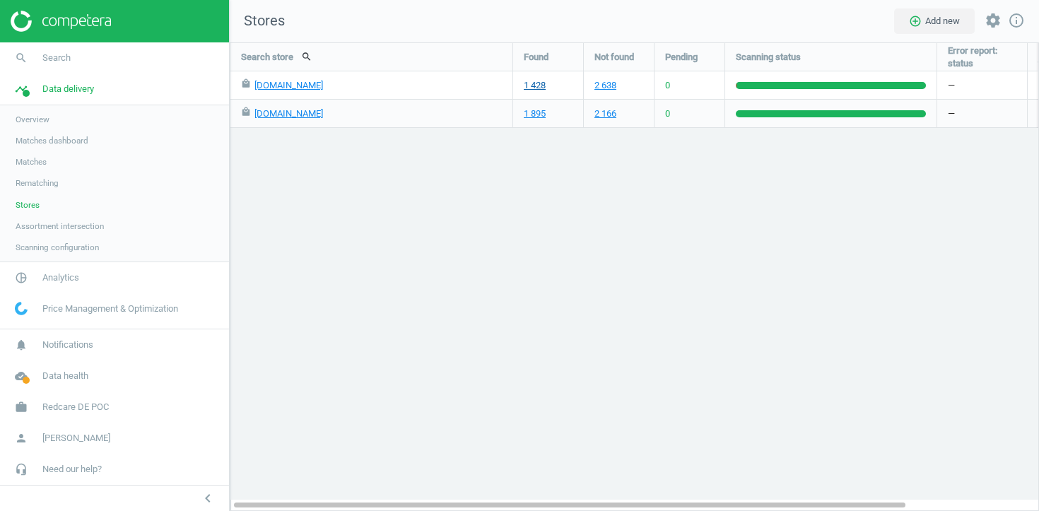
click at [532, 84] on link "1 428" at bounding box center [535, 85] width 22 height 13
click at [65, 283] on span "Analytics" at bounding box center [60, 277] width 37 height 13
click at [33, 166] on span "Products" at bounding box center [32, 171] width 33 height 11
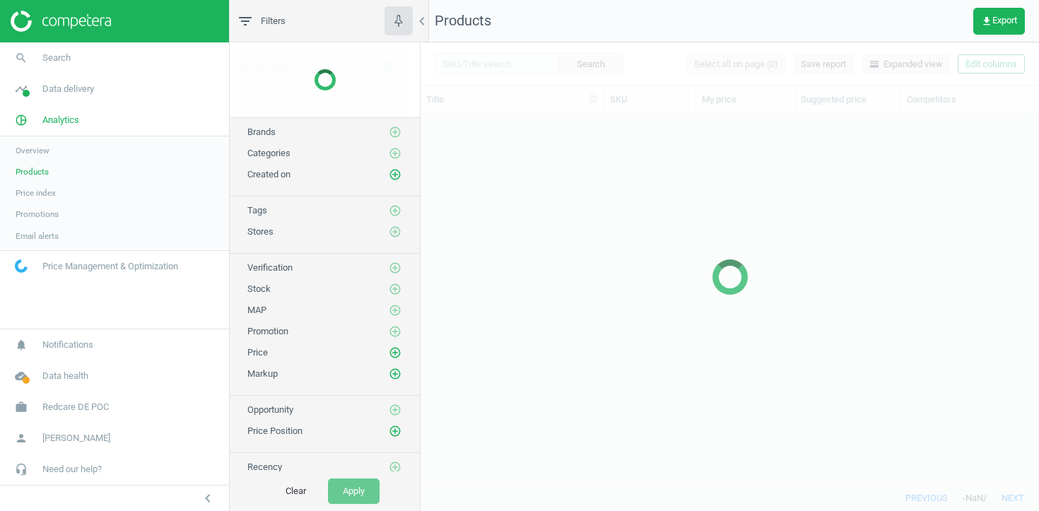
scroll to position [370, 619]
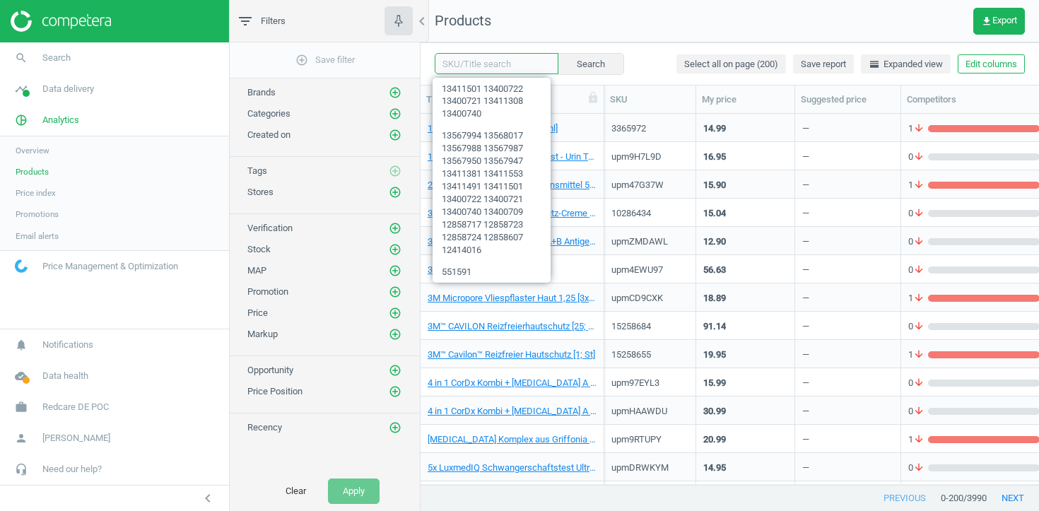
click at [466, 64] on input "text" at bounding box center [497, 63] width 124 height 21
paste input "18093120 15587353 15587347 15297141 8102833 8109543 8104056 8107663 8108532 173…"
type input "18093120 15587353 15587347 15297141 8102833 8109543 8104056 8107663 8108532 173…"
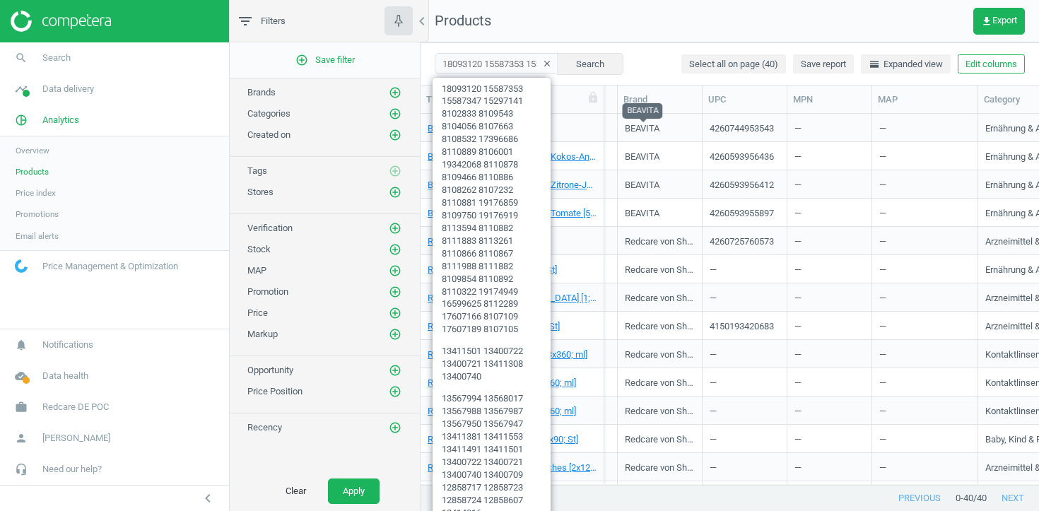
click at [641, 128] on div "BEAVITA" at bounding box center [642, 131] width 35 height 18
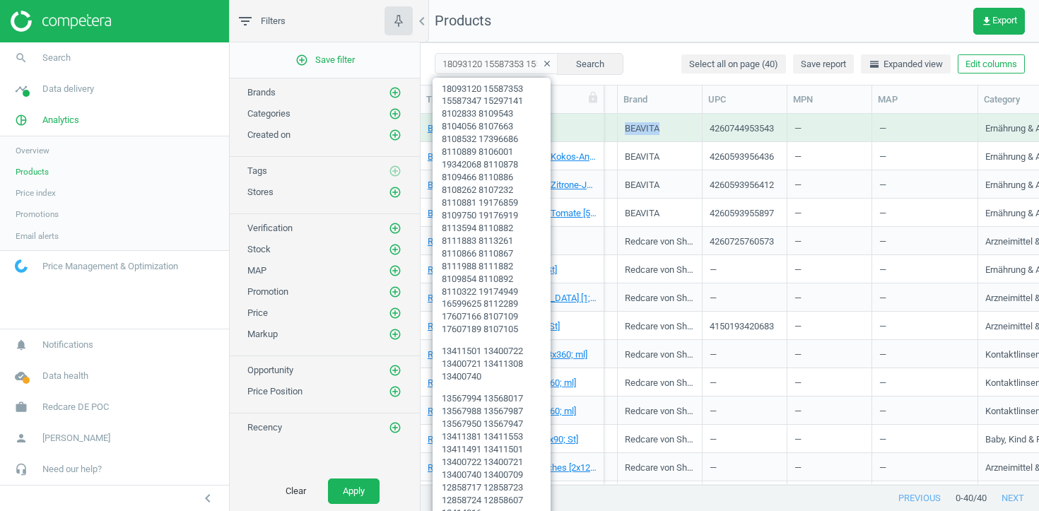
click at [641, 128] on div "BEAVITA" at bounding box center [642, 131] width 35 height 18
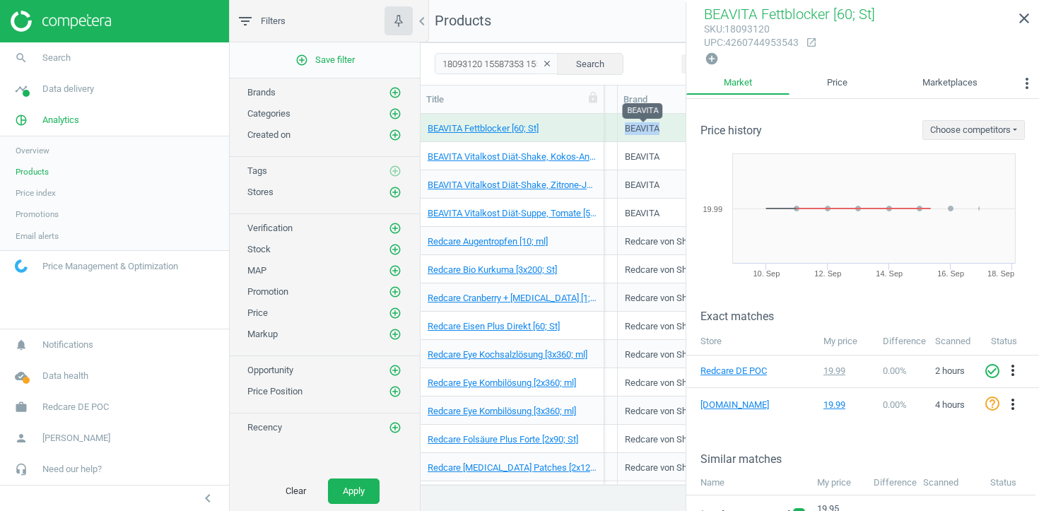
copy div "BEAVITA"
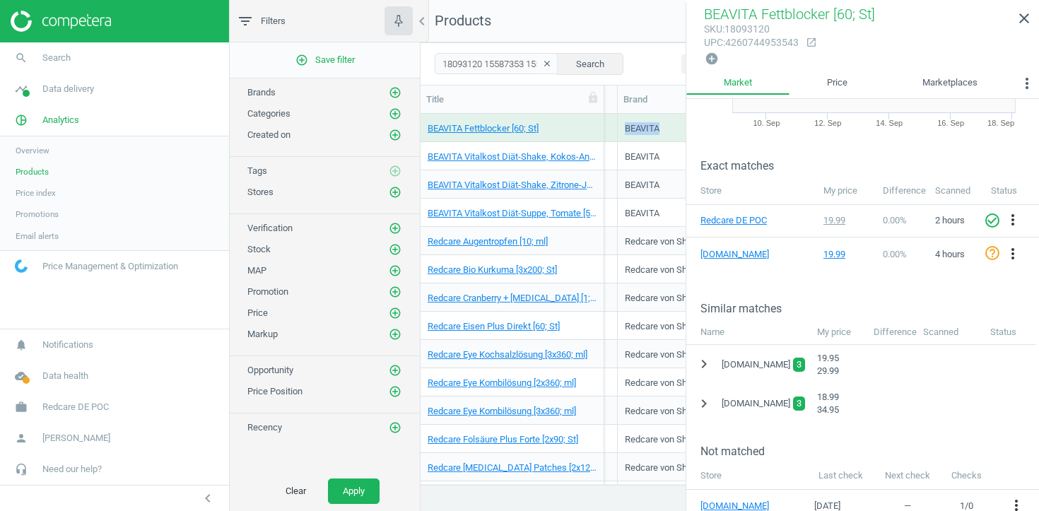
scroll to position [166, 0]
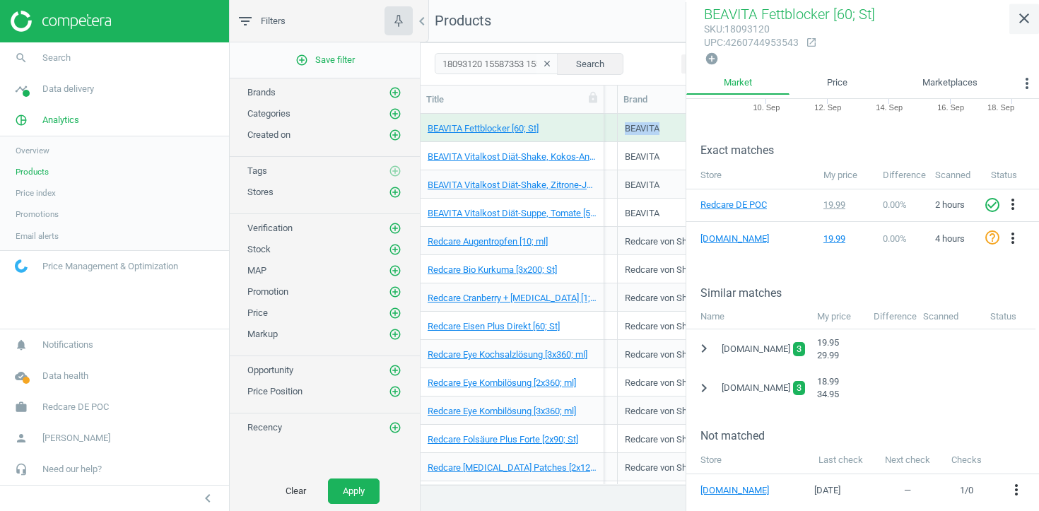
click at [1025, 17] on icon "close" at bounding box center [1024, 18] width 17 height 17
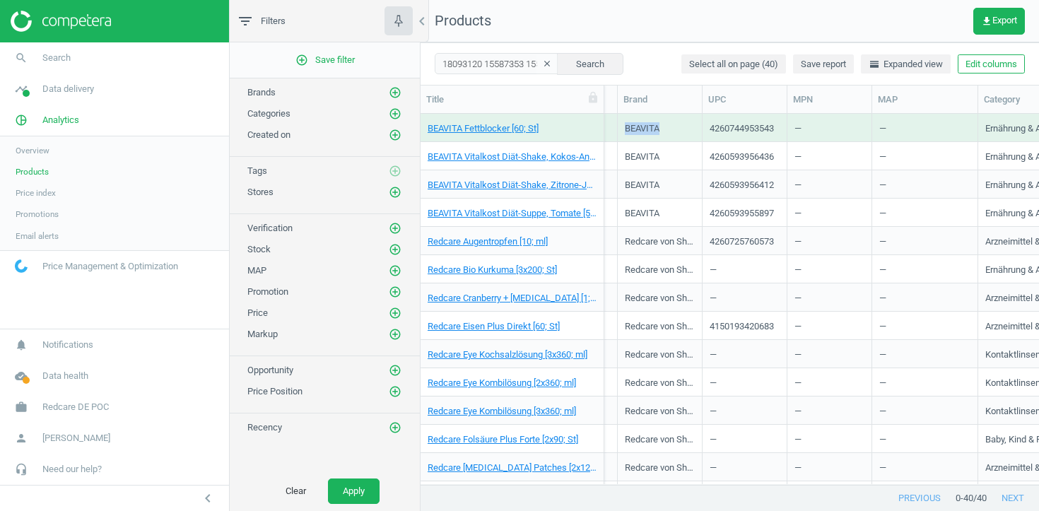
scroll to position [0, 823]
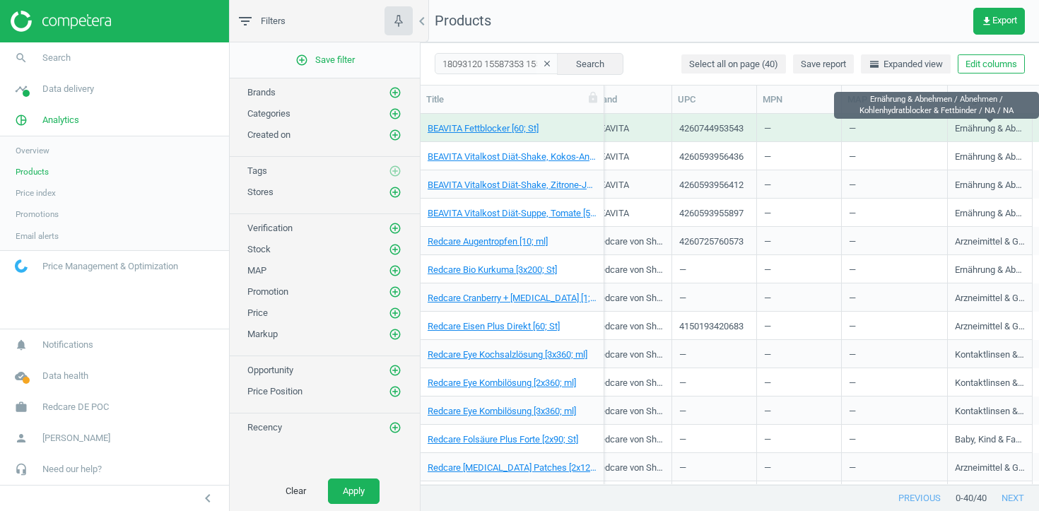
click at [983, 124] on div "Ernährung & Abnehmen / Abnehmen / Kohlenhydratblocker & Fettbinder / NA / NA" at bounding box center [990, 131] width 70 height 18
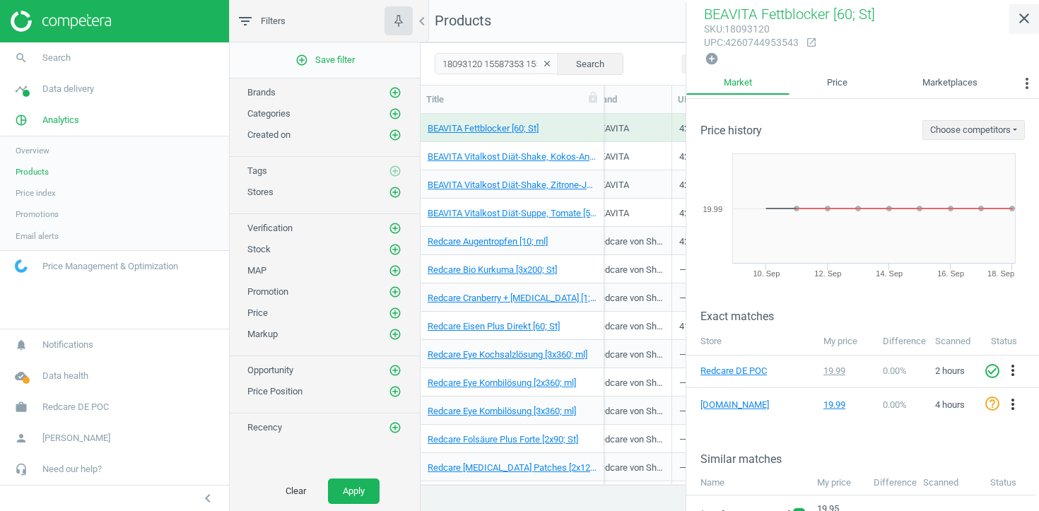
click at [1024, 16] on icon "close" at bounding box center [1024, 18] width 17 height 17
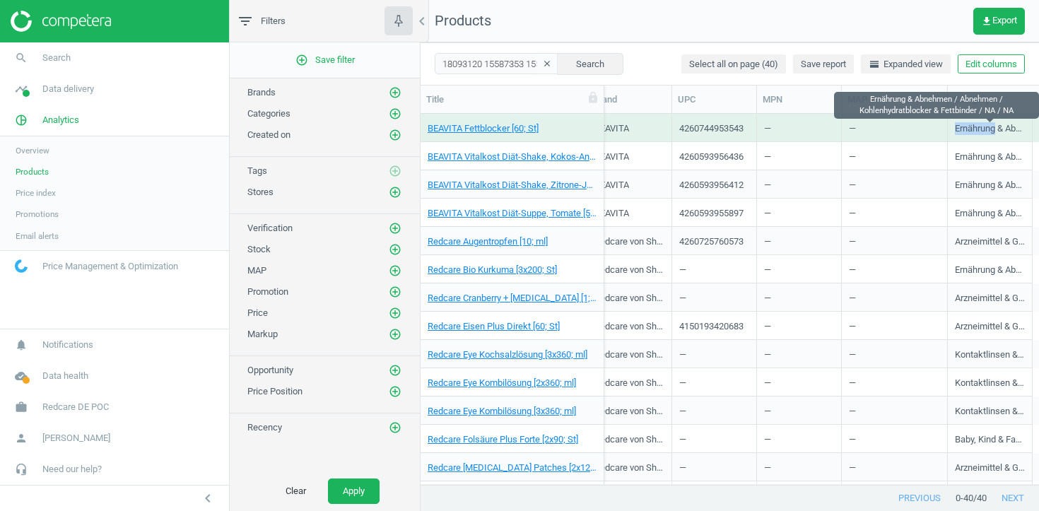
click at [987, 127] on div "Ernährung & Abnehmen / Abnehmen / Kohlenhydratblocker & Fettbinder / NA / NA" at bounding box center [990, 131] width 70 height 18
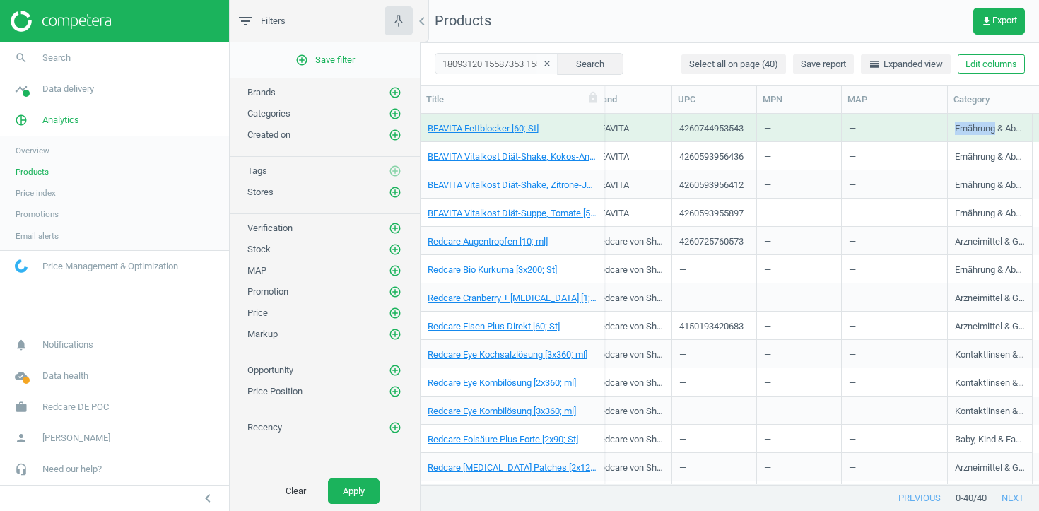
click at [987, 127] on div "Ernährung & Abnehmen / Abnehmen / Kohlenhydratblocker & Fettbinder / NA / NA" at bounding box center [990, 131] width 70 height 18
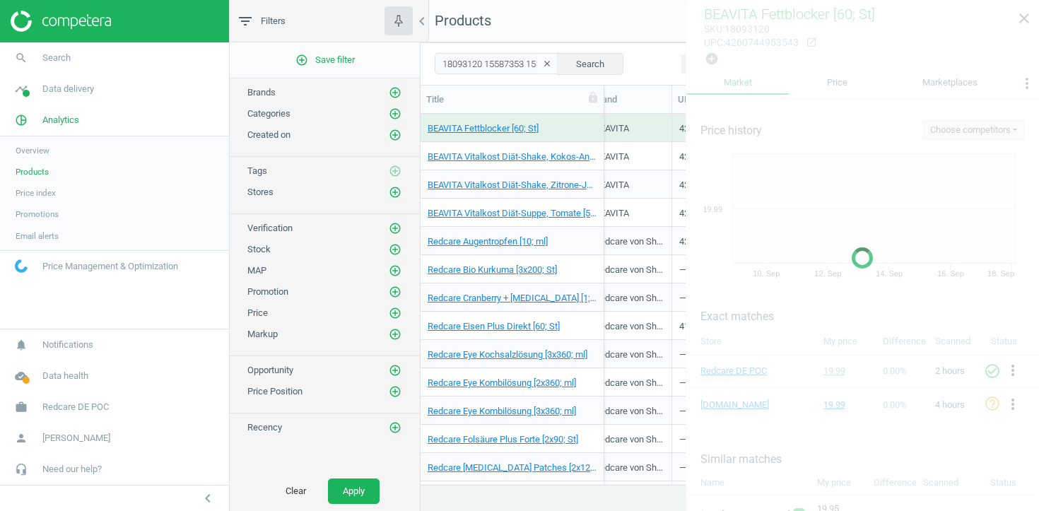
click at [987, 127] on body "Group 2 Created with Sketch. ic/cloud_download/grey600 Created with Sketch. gra…" at bounding box center [519, 255] width 1039 height 511
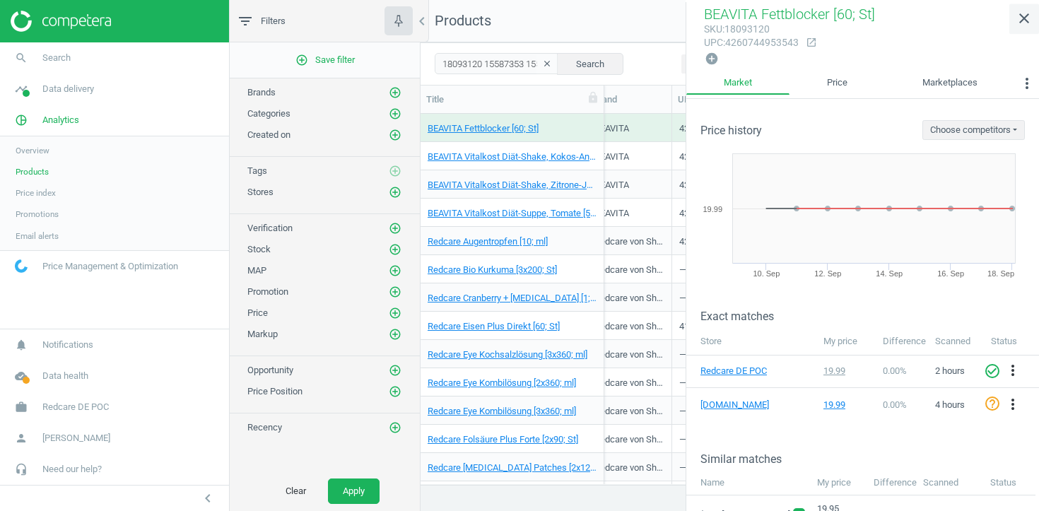
click at [1020, 17] on icon "close" at bounding box center [1024, 18] width 17 height 17
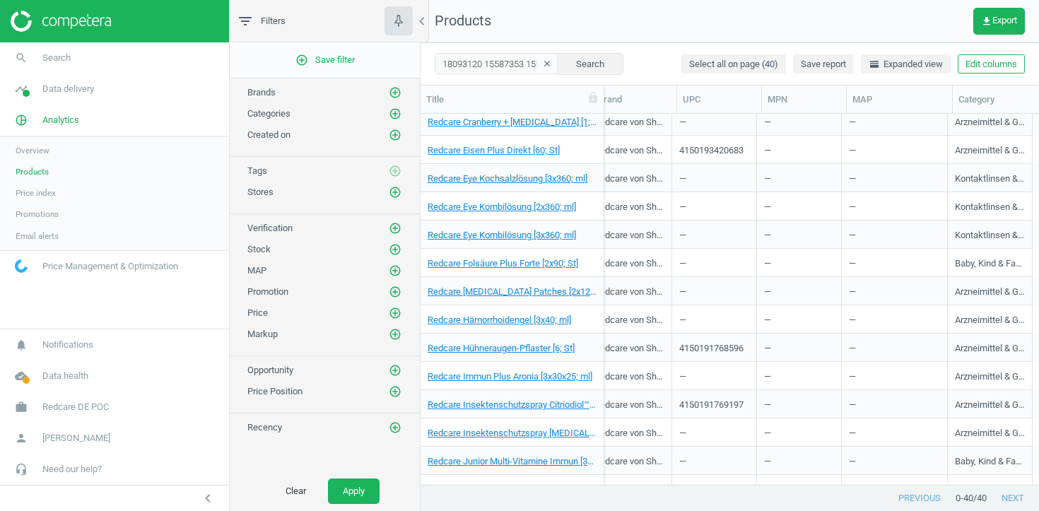
scroll to position [0, 0]
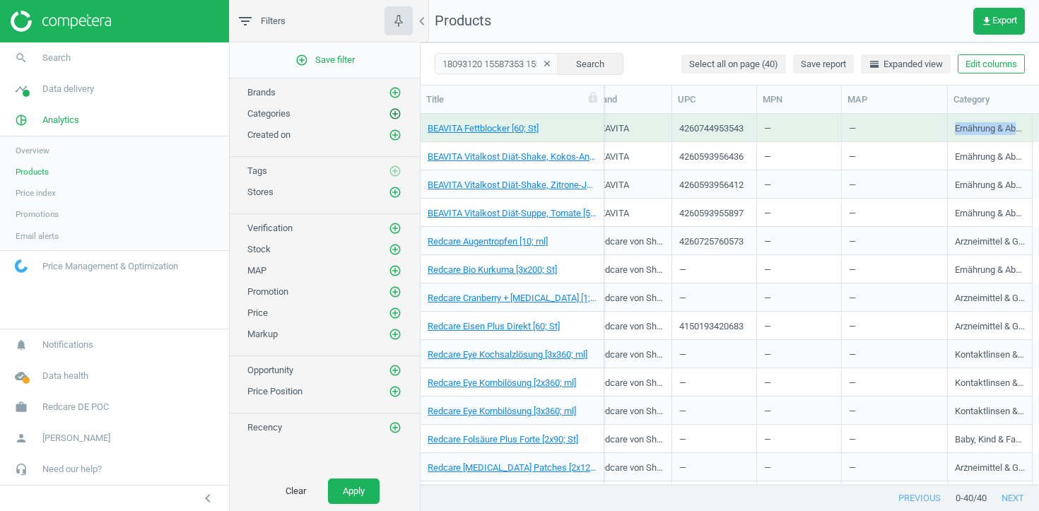
click at [399, 116] on icon "add_circle_outline" at bounding box center [395, 113] width 13 height 13
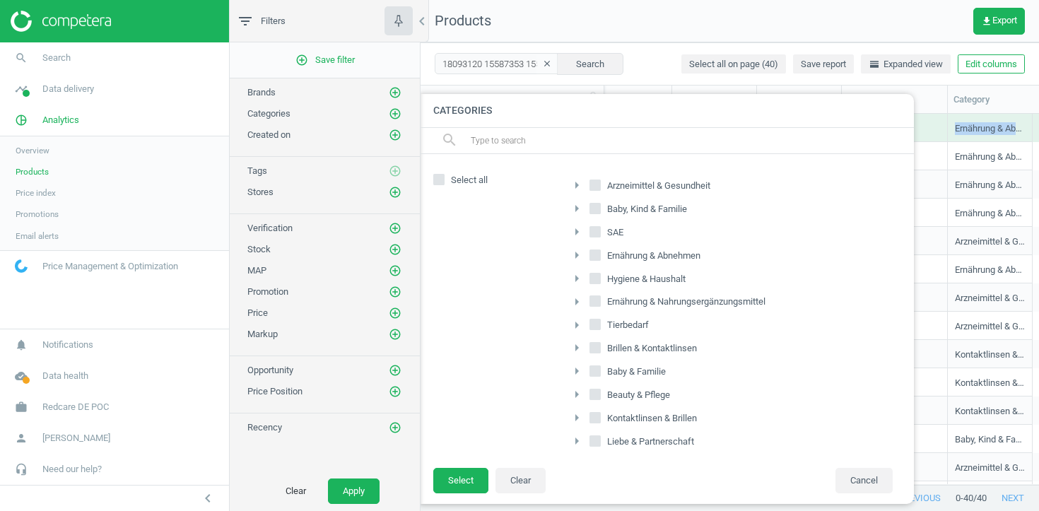
click at [574, 252] on icon "arrow_right" at bounding box center [576, 255] width 17 height 17
click at [582, 300] on icon "arrow_right" at bounding box center [584, 300] width 17 height 17
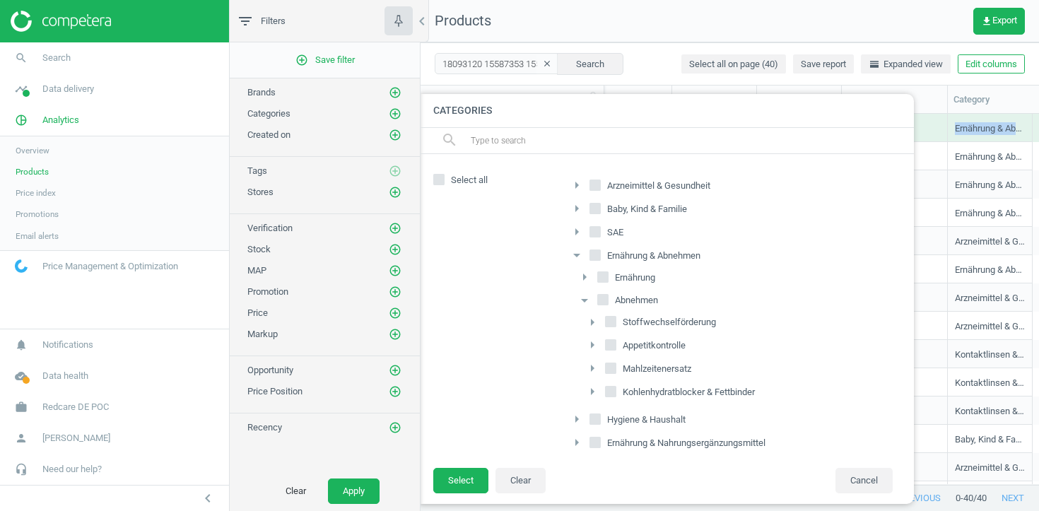
scroll to position [3, 0]
click at [589, 387] on icon "arrow_right" at bounding box center [592, 388] width 17 height 17
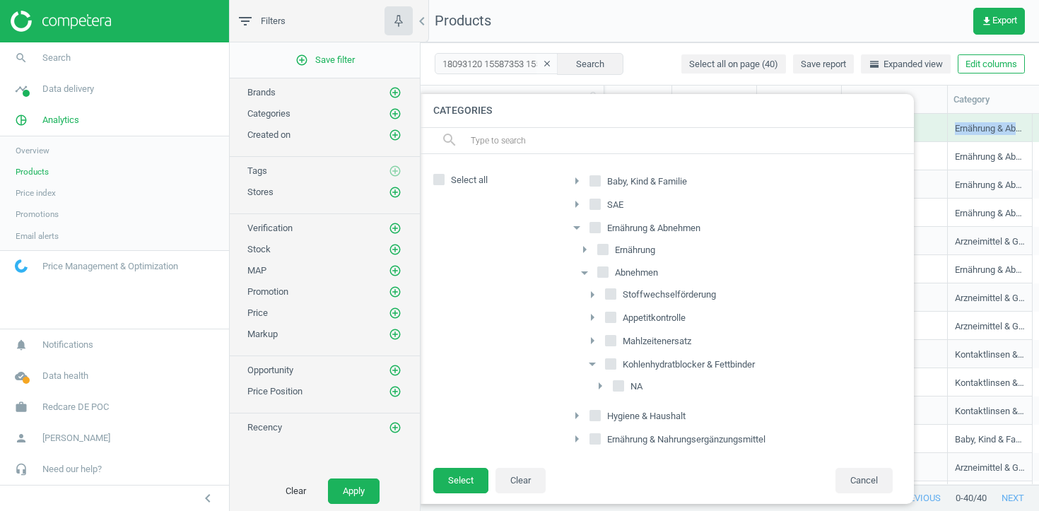
scroll to position [28, 0]
click at [596, 384] on icon "arrow_right" at bounding box center [600, 385] width 17 height 17
click at [624, 411] on input "NA" at bounding box center [626, 407] width 9 height 9
checkbox input "true"
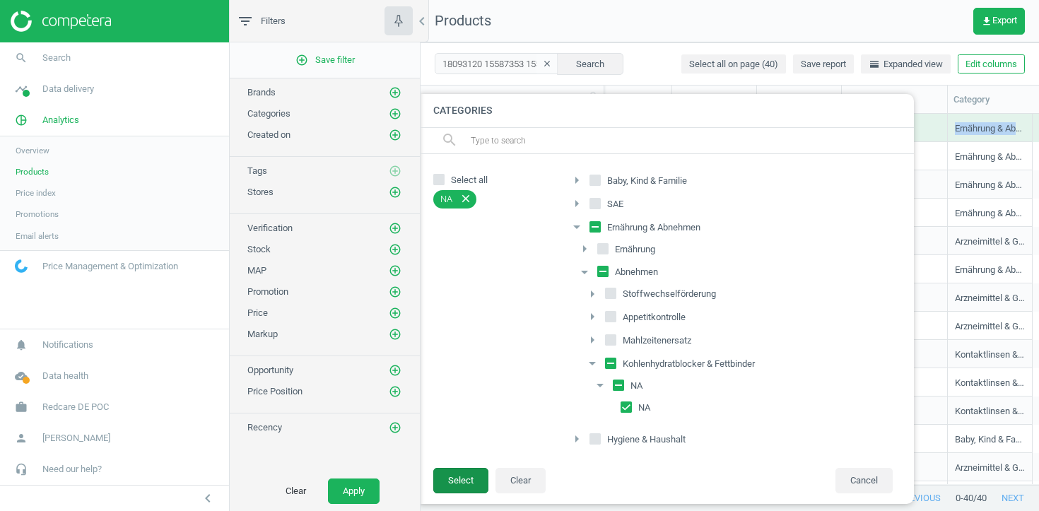
click at [471, 475] on button "Select" at bounding box center [460, 480] width 55 height 25
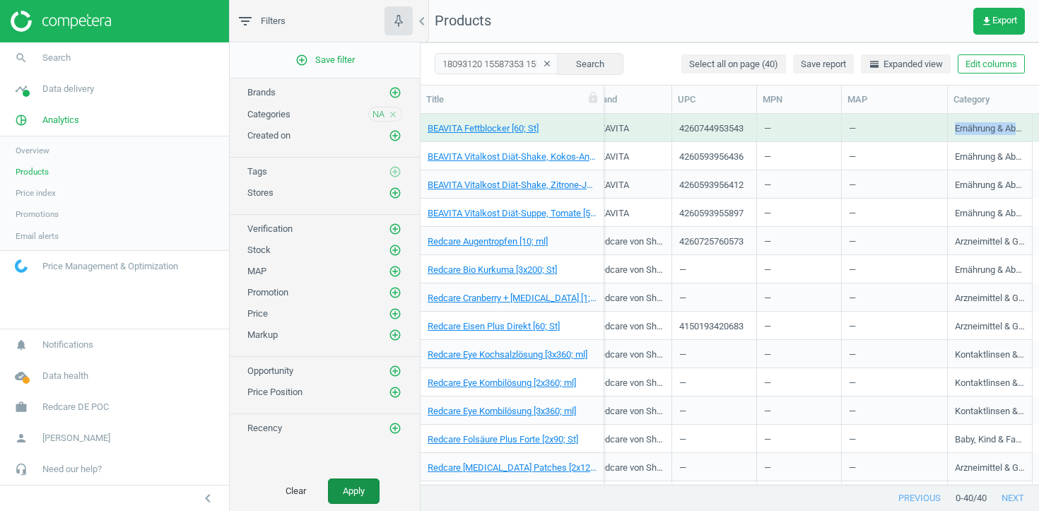
click at [356, 484] on button "Apply" at bounding box center [354, 491] width 52 height 25
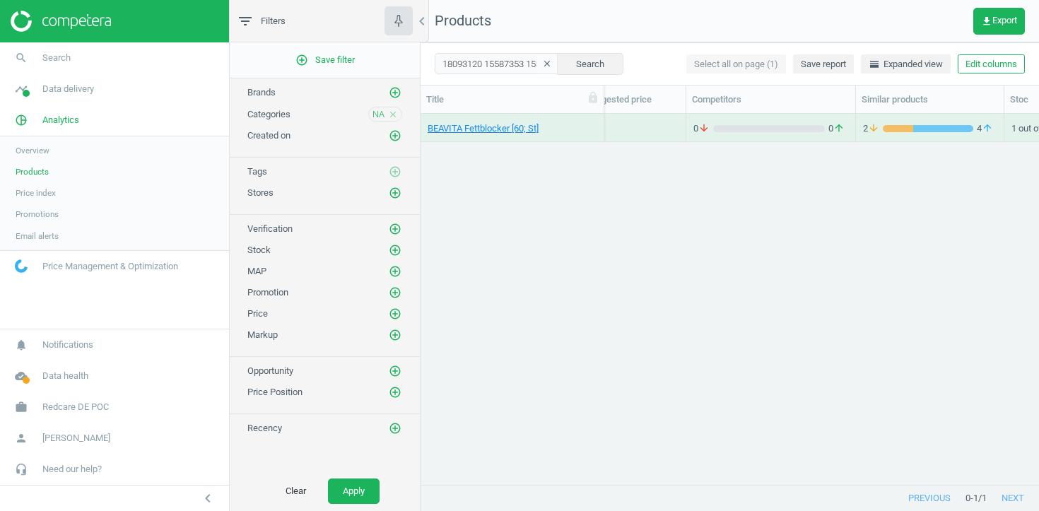
scroll to position [0, 197]
click at [584, 129] on span "BEAVITA Fettblocker [60; St]" at bounding box center [512, 128] width 169 height 13
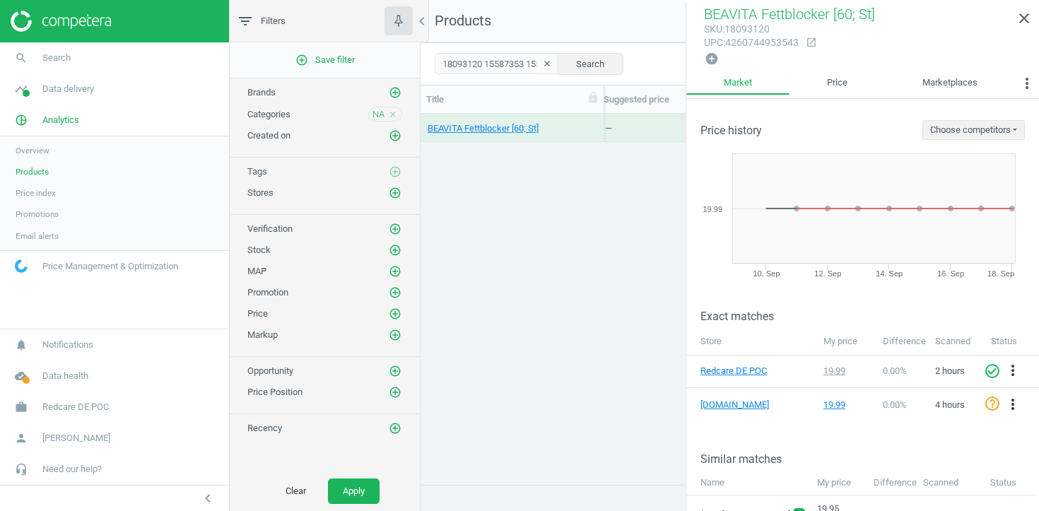
scroll to position [166, 0]
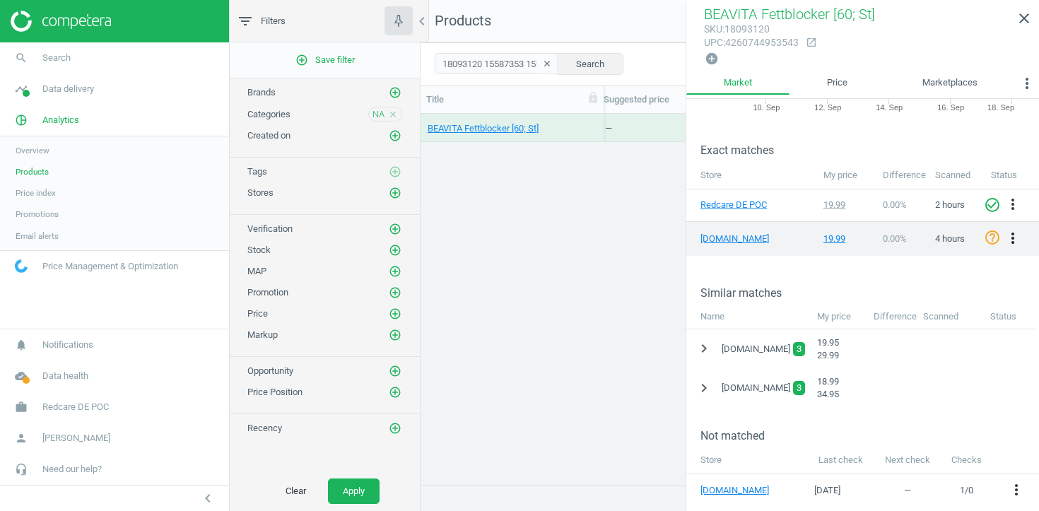
click at [1014, 235] on icon "more_vert" at bounding box center [1012, 238] width 17 height 17
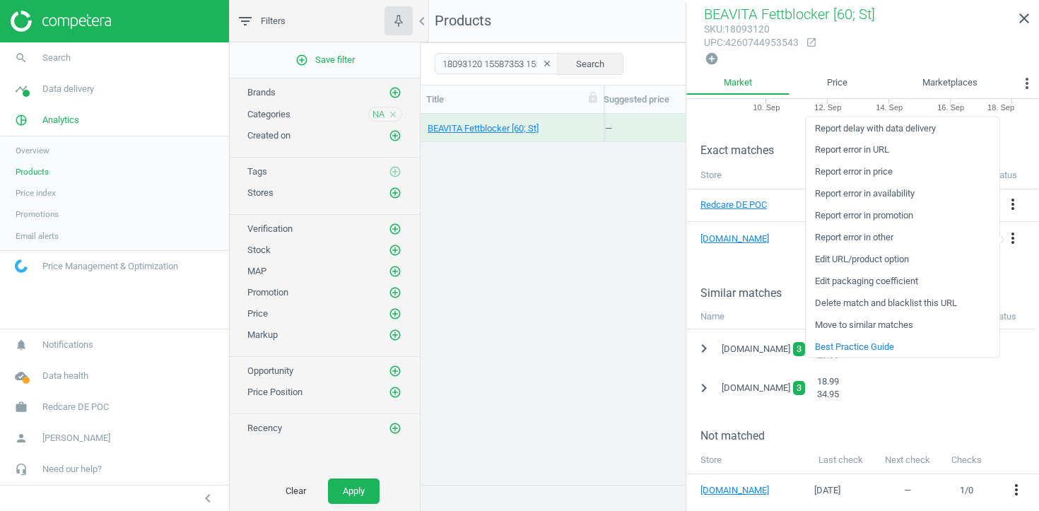
click at [898, 254] on link "Edit URL/product option" at bounding box center [903, 259] width 194 height 22
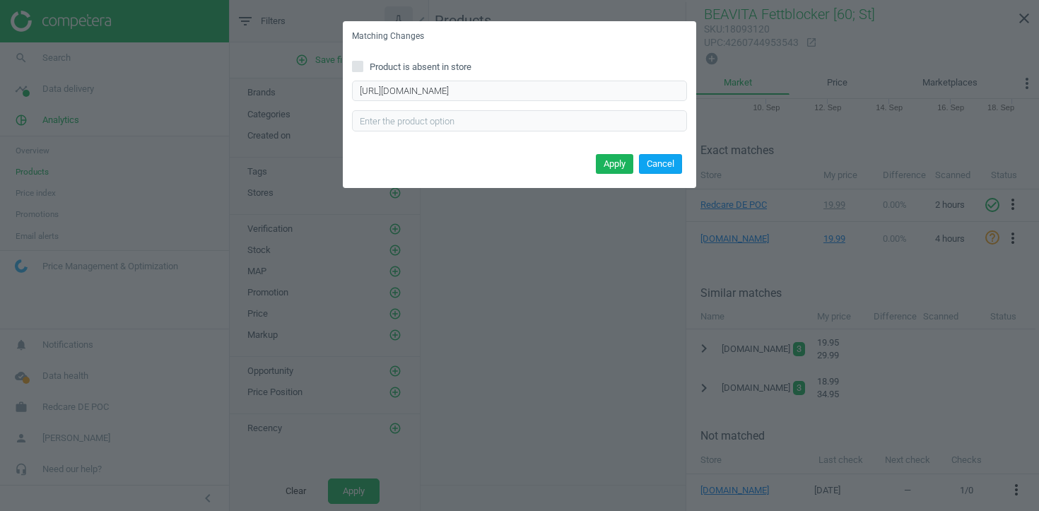
click at [671, 165] on button "Cancel" at bounding box center [660, 164] width 43 height 20
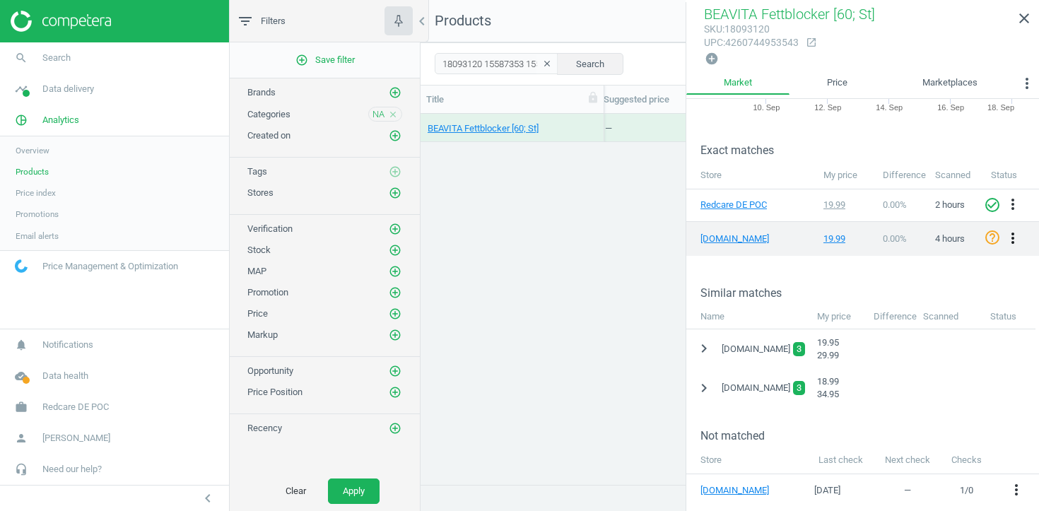
click at [1010, 233] on icon "more_vert" at bounding box center [1012, 238] width 17 height 17
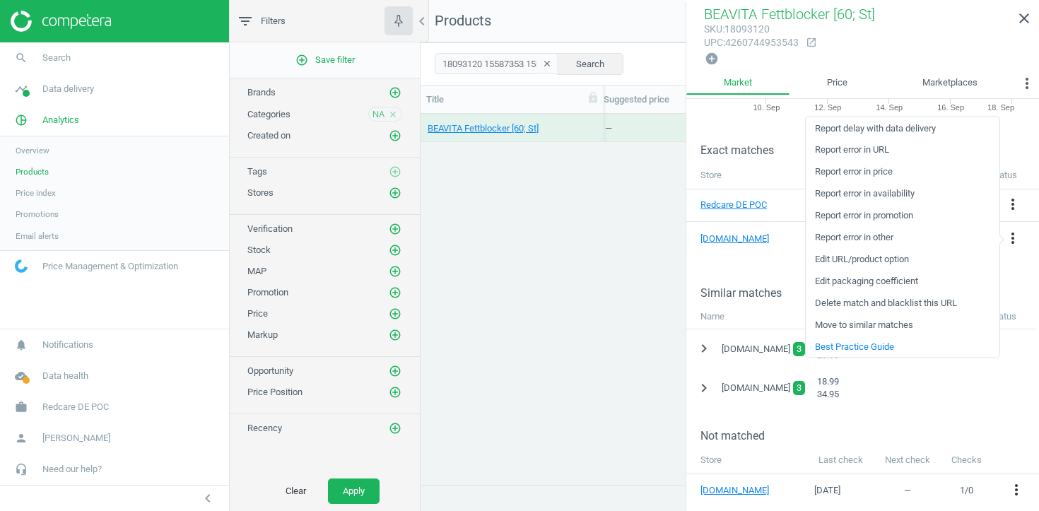
click at [881, 262] on link "Edit URL/product option" at bounding box center [903, 259] width 194 height 22
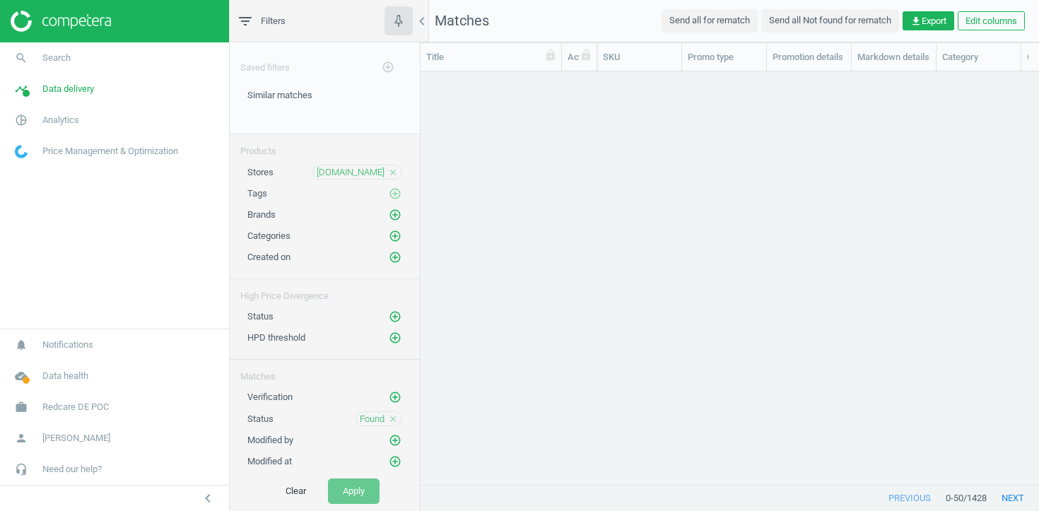
scroll to position [413, 619]
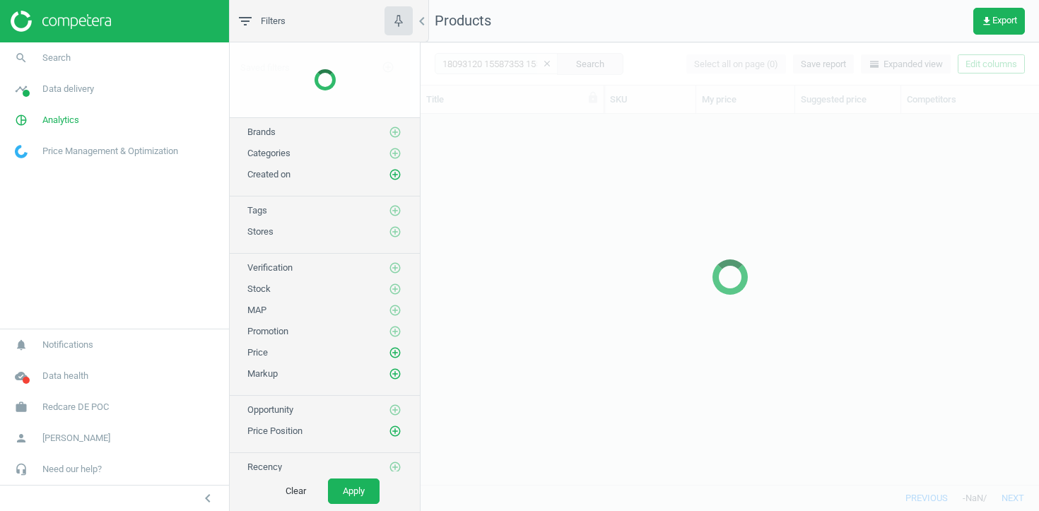
scroll to position [370, 619]
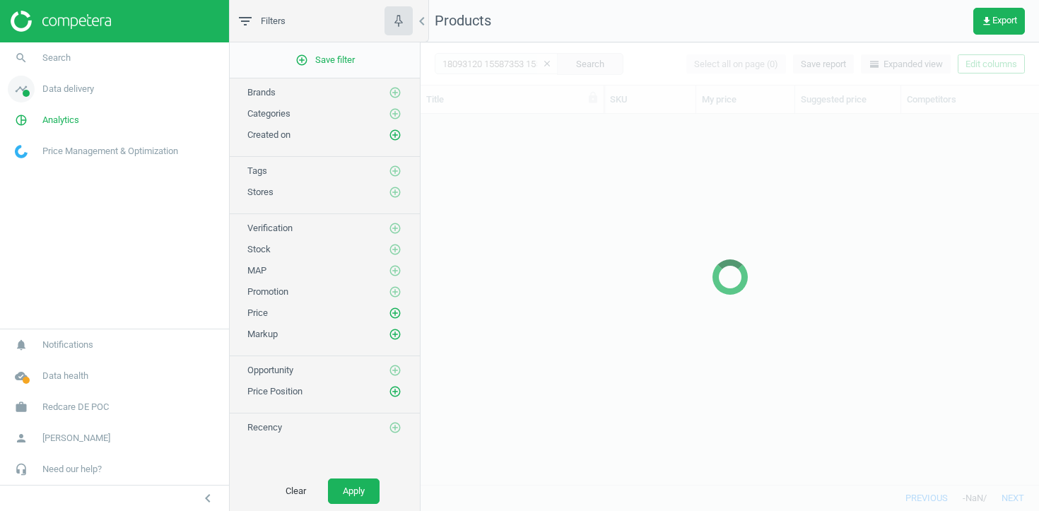
click at [69, 95] on link "timeline Data delivery" at bounding box center [114, 89] width 229 height 31
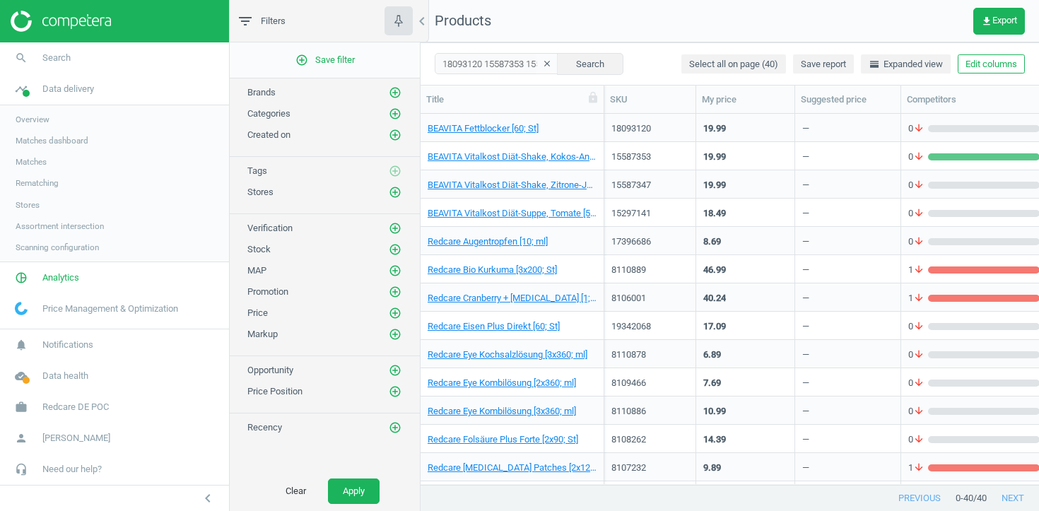
click at [43, 161] on span "Matches" at bounding box center [31, 161] width 31 height 11
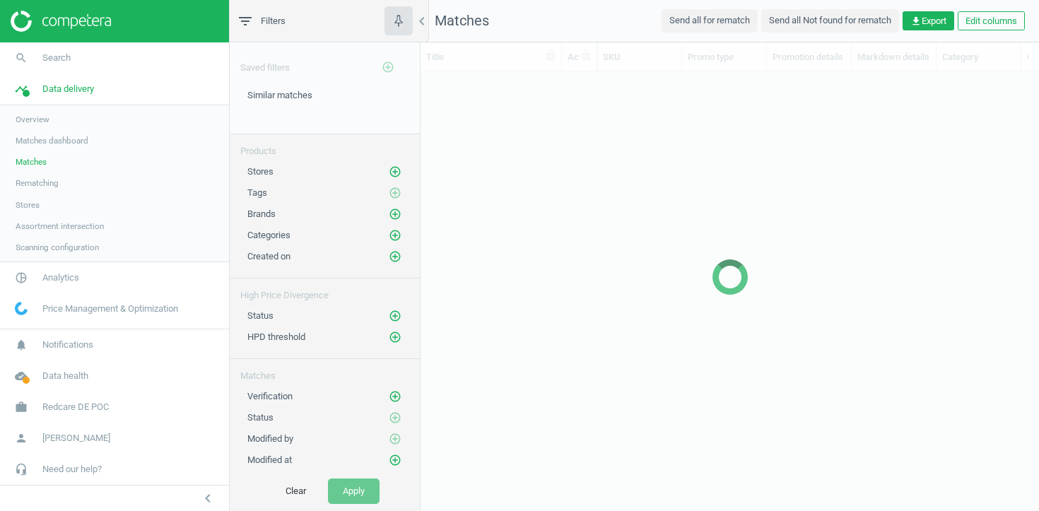
scroll to position [413, 619]
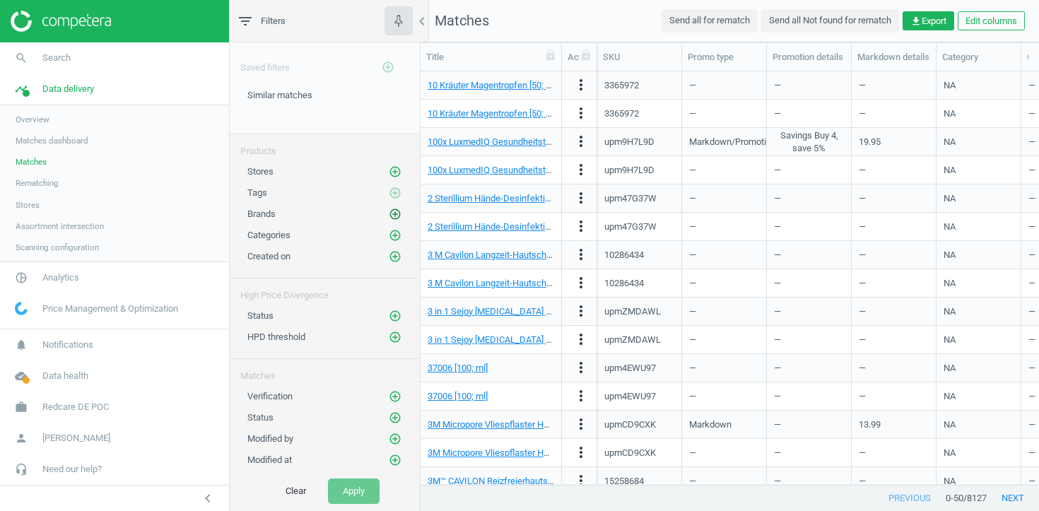
click at [394, 212] on icon "add_circle_outline" at bounding box center [395, 214] width 13 height 13
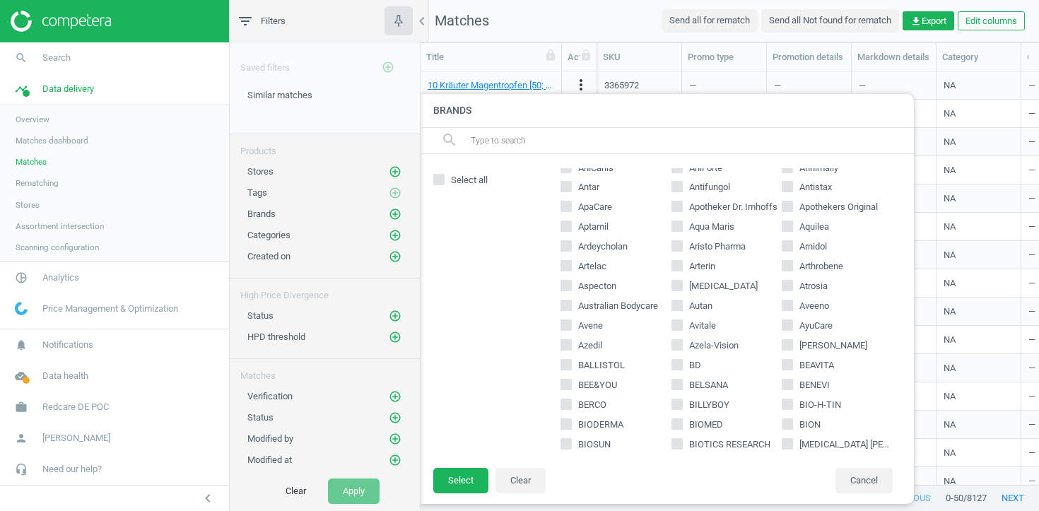
scroll to position [439, 0]
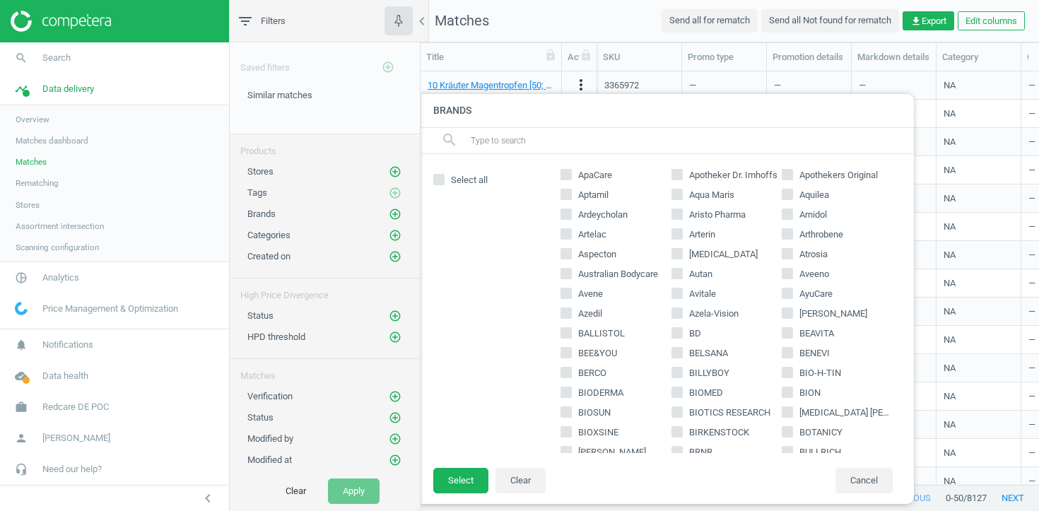
click at [516, 138] on input "text" at bounding box center [686, 140] width 434 height 23
paste input "BEAVITA"
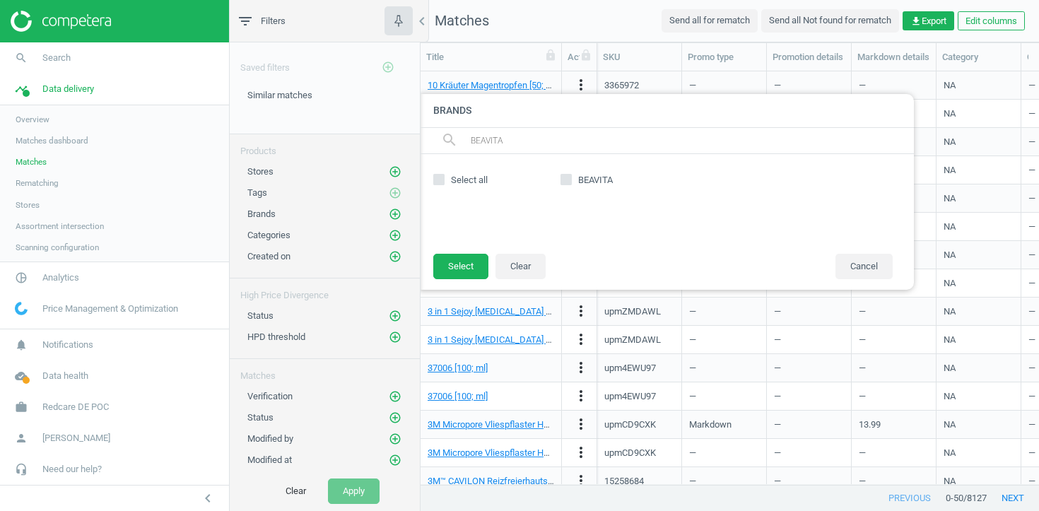
scroll to position [0, 0]
type input "BEAVITA"
click at [561, 176] on icon at bounding box center [566, 179] width 11 height 11
click at [562, 176] on input "BEAVITA" at bounding box center [566, 179] width 9 height 9
checkbox input "true"
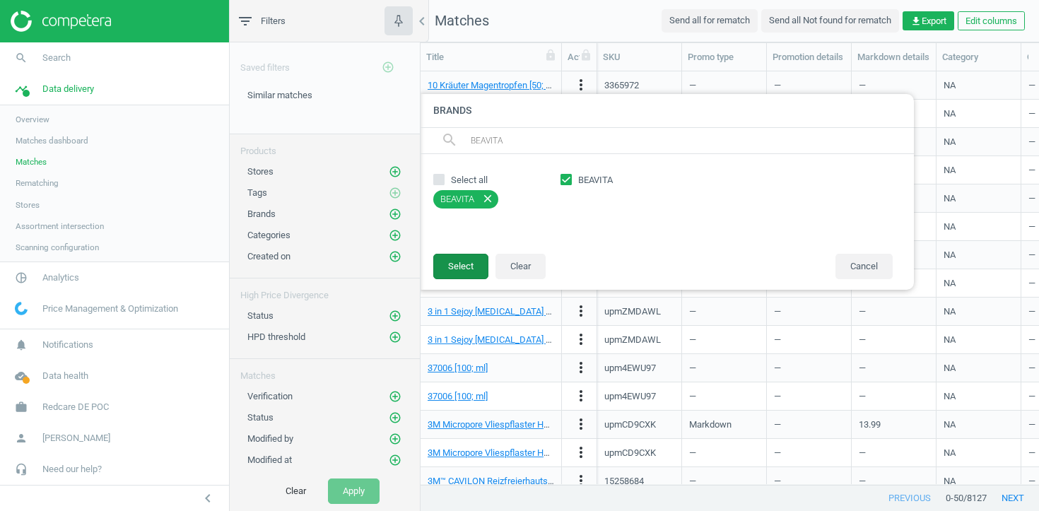
click at [460, 269] on button "Select" at bounding box center [460, 266] width 55 height 25
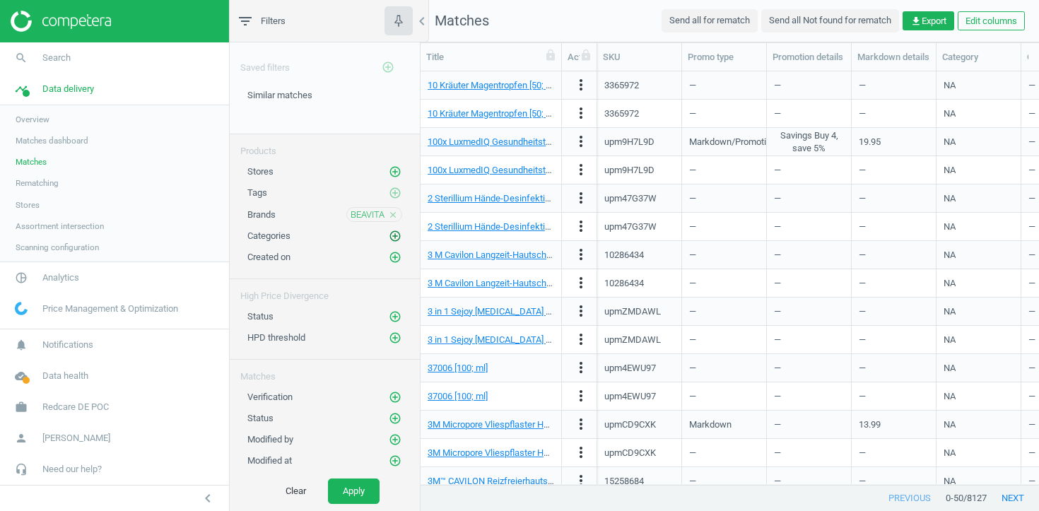
click at [399, 233] on icon "add_circle_outline" at bounding box center [395, 236] width 13 height 13
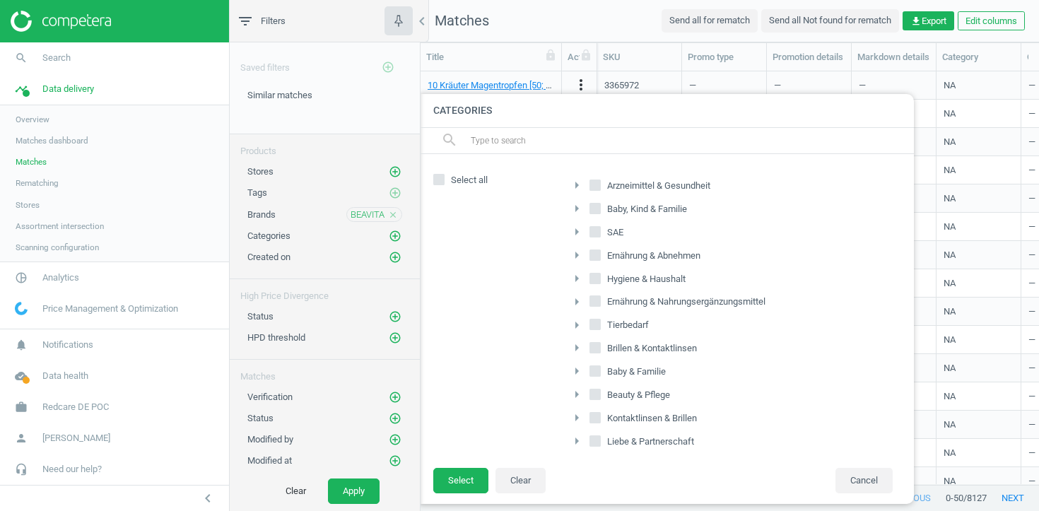
click at [529, 145] on input "text" at bounding box center [686, 140] width 434 height 23
paste input "Ernährung & Abnehmen / Abnehmen / Kohlenhydratblocker & Fettbinder / NA / NA"
type input "Ernährung & Abnehmen / Abnehmen / Kohlenhydratblocker & Fettbinder / NA / NA"
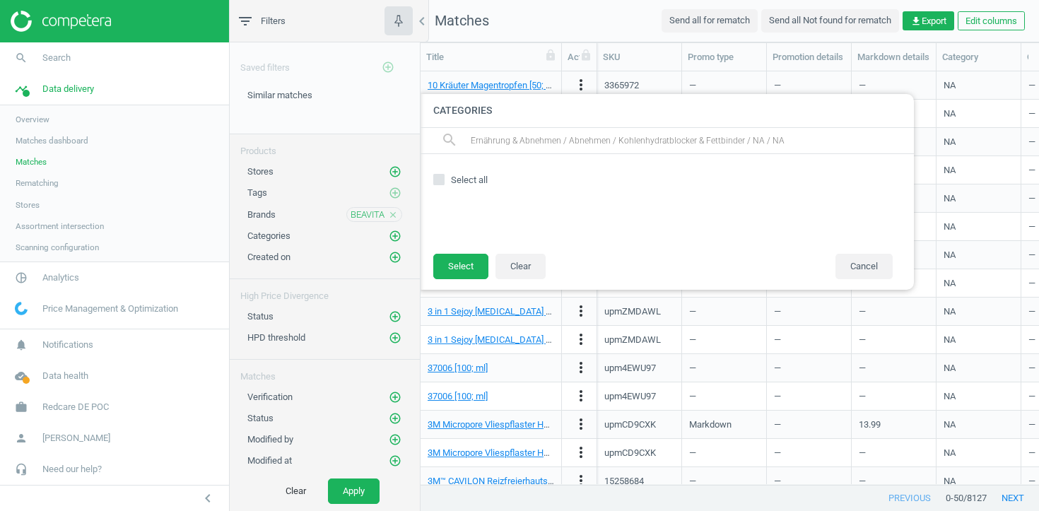
click at [534, 144] on input "Ernährung & Abnehmen / Abnehmen / Kohlenhydratblocker & Fettbinder / NA / NA" at bounding box center [686, 140] width 434 height 23
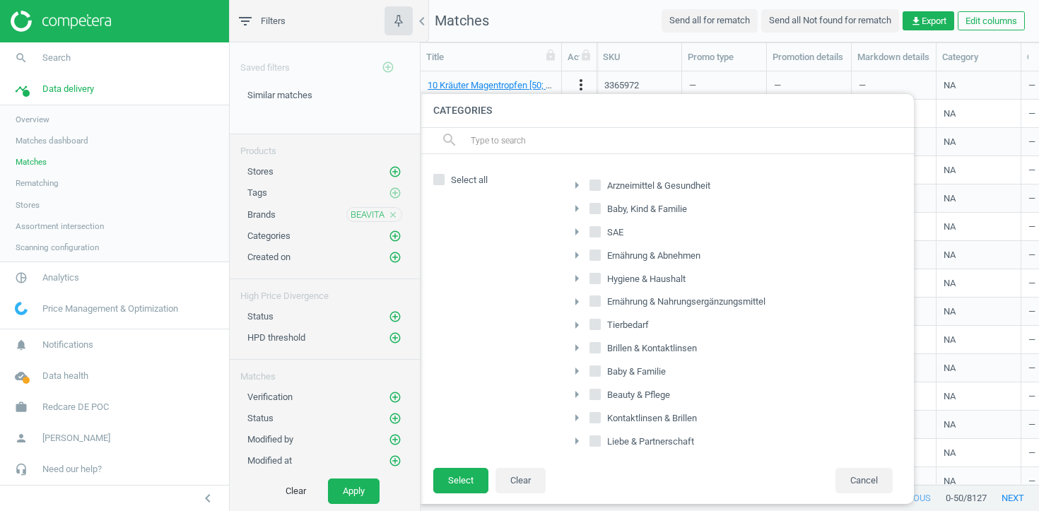
click at [607, 145] on input "text" at bounding box center [686, 140] width 434 height 23
paste input "Ernährung & Abnehmen / Abnehmen / Kohlenhydratblocker & Fettbinder / NA / NA"
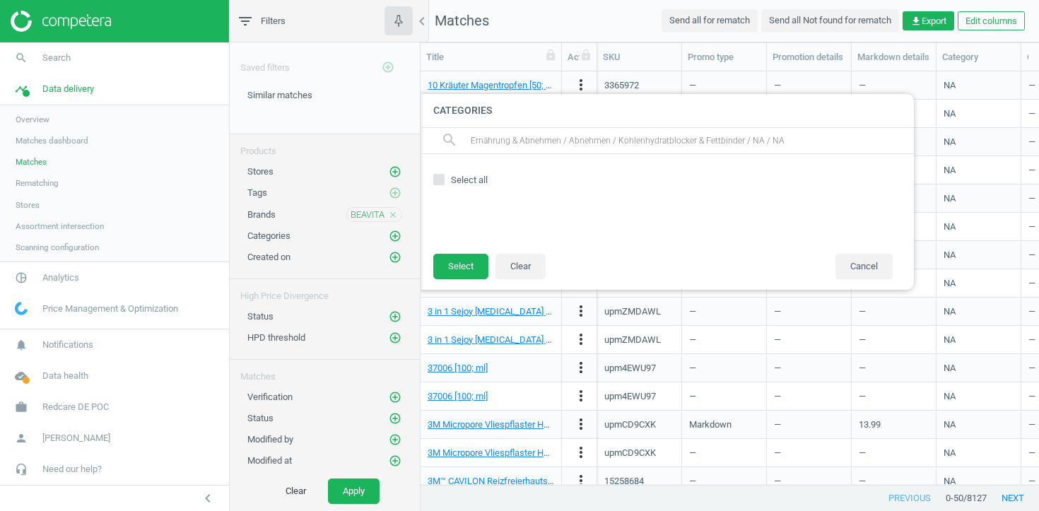
drag, startPoint x: 566, startPoint y: 141, endPoint x: 796, endPoint y: 140, distance: 229.7
click at [796, 140] on input "Ernährung & Abnehmen / Abnehmen / Kohlenhydratblocker & Fettbinder / NA / NA" at bounding box center [686, 140] width 434 height 23
type input "Ernährung & Abnehmen"
click at [617, 187] on span "Ernährung & Abnehmen" at bounding box center [653, 186] width 99 height 13
click at [600, 187] on input "Ernährung & Abnehmen" at bounding box center [595, 184] width 9 height 9
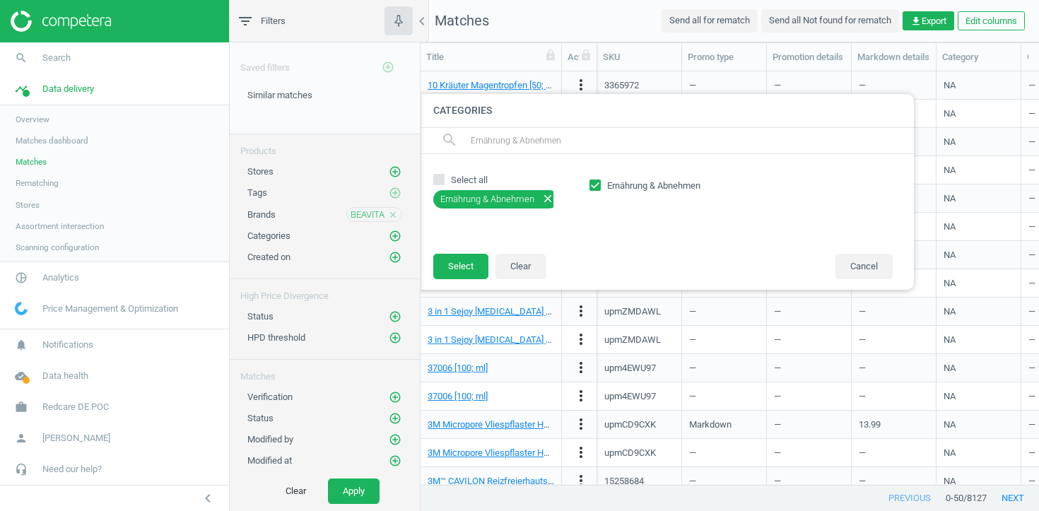
scroll to position [0, 11]
click at [543, 201] on icon "close" at bounding box center [543, 198] width 13 height 13
checkbox input "false"
click at [552, 142] on input "Ernährung & Abnehmen" at bounding box center [686, 140] width 434 height 23
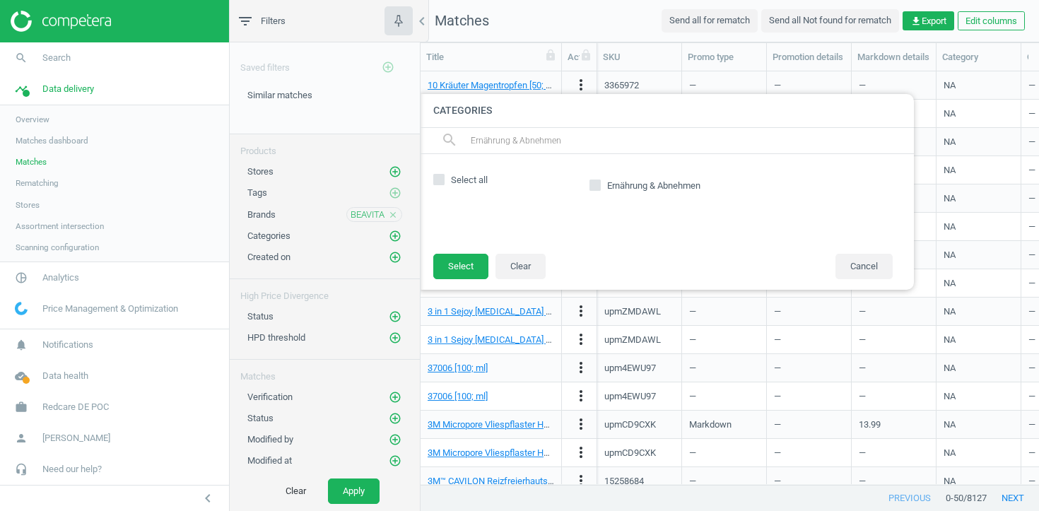
click at [552, 142] on input "Ernährung & Abnehmen" at bounding box center [686, 140] width 434 height 23
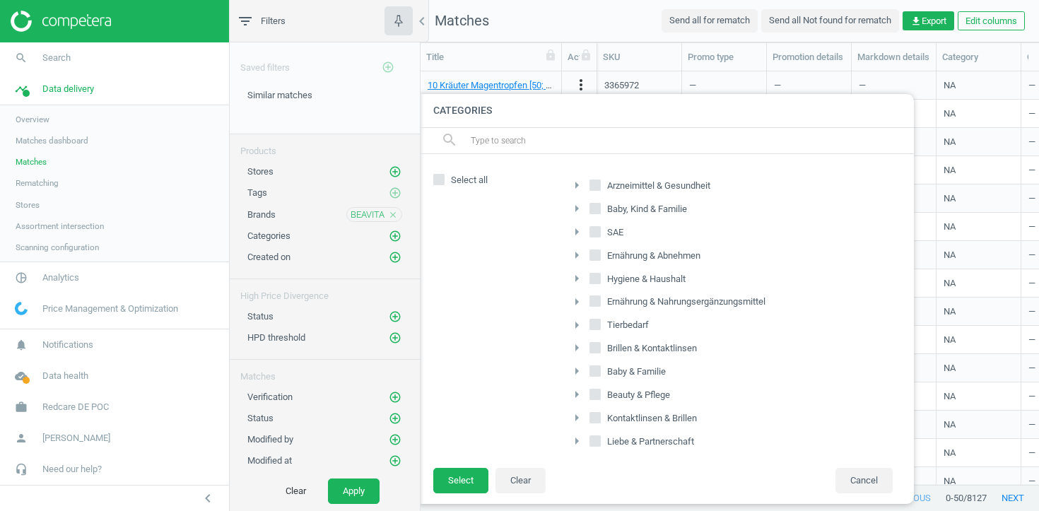
click at [576, 256] on icon "arrow_right" at bounding box center [576, 255] width 17 height 17
click at [579, 301] on icon "arrow_right" at bounding box center [584, 300] width 17 height 17
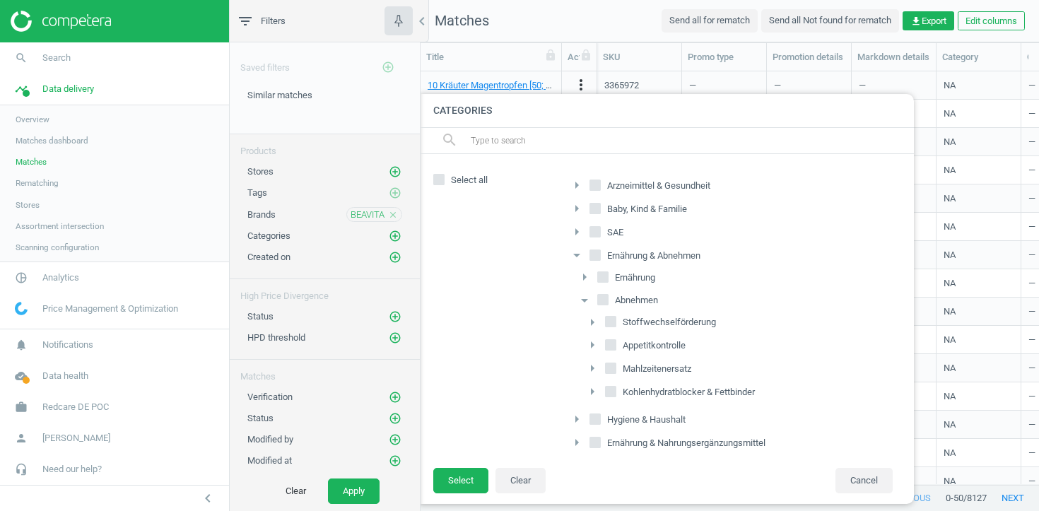
click at [588, 393] on icon "arrow_right" at bounding box center [592, 391] width 17 height 17
click at [597, 414] on icon "arrow_right" at bounding box center [600, 413] width 17 height 17
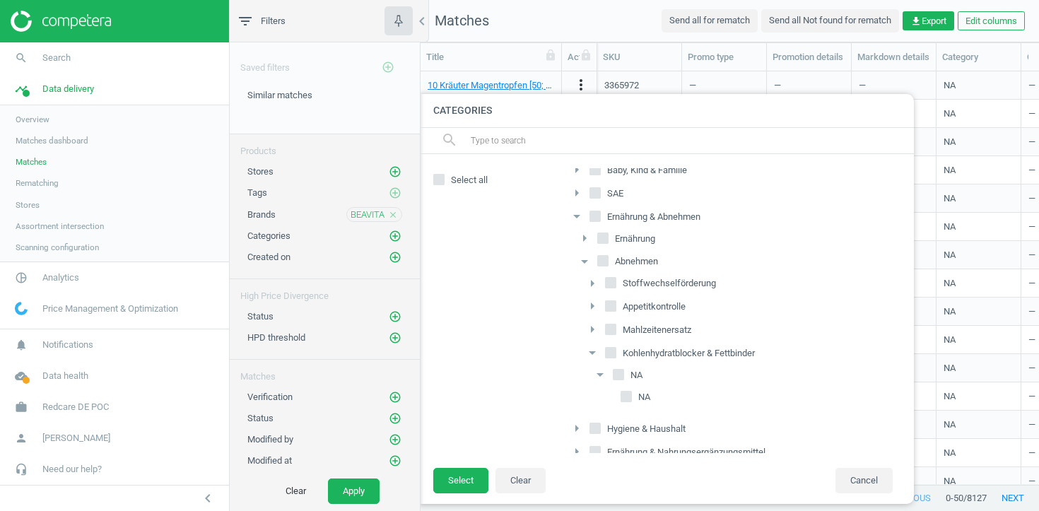
scroll to position [42, 0]
click at [624, 396] on input "NA" at bounding box center [626, 393] width 9 height 9
checkbox input "true"
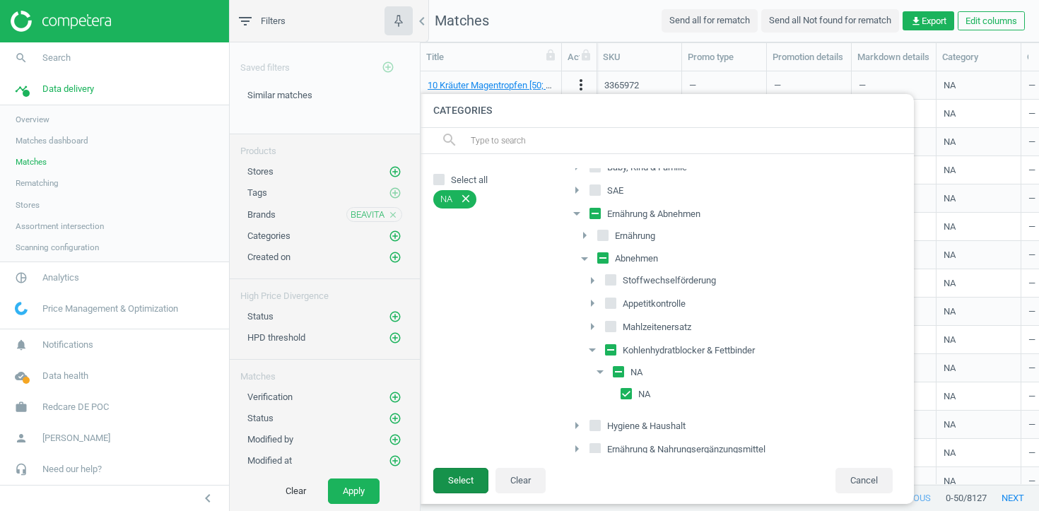
click at [456, 486] on button "Select" at bounding box center [460, 480] width 55 height 25
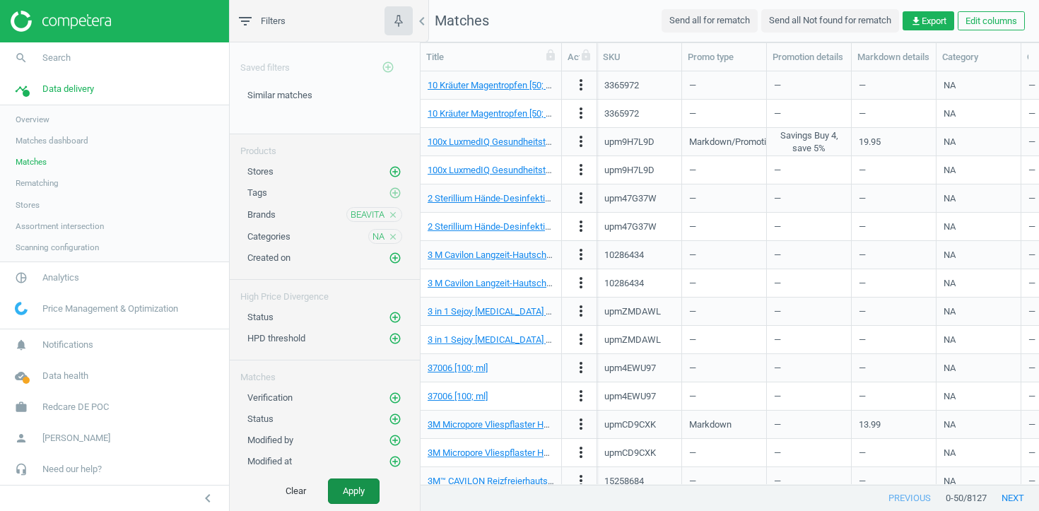
click at [348, 491] on button "Apply" at bounding box center [354, 491] width 52 height 25
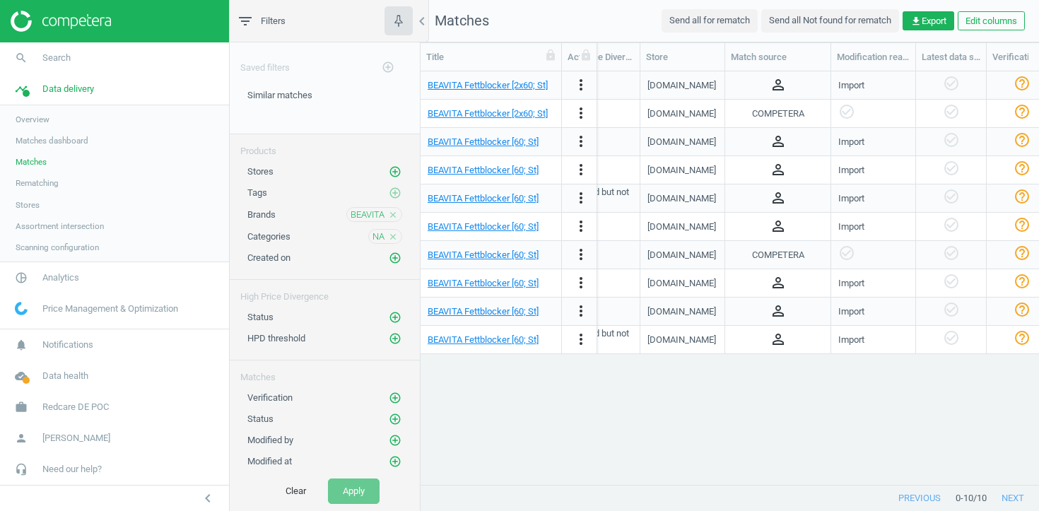
scroll to position [0, 1200]
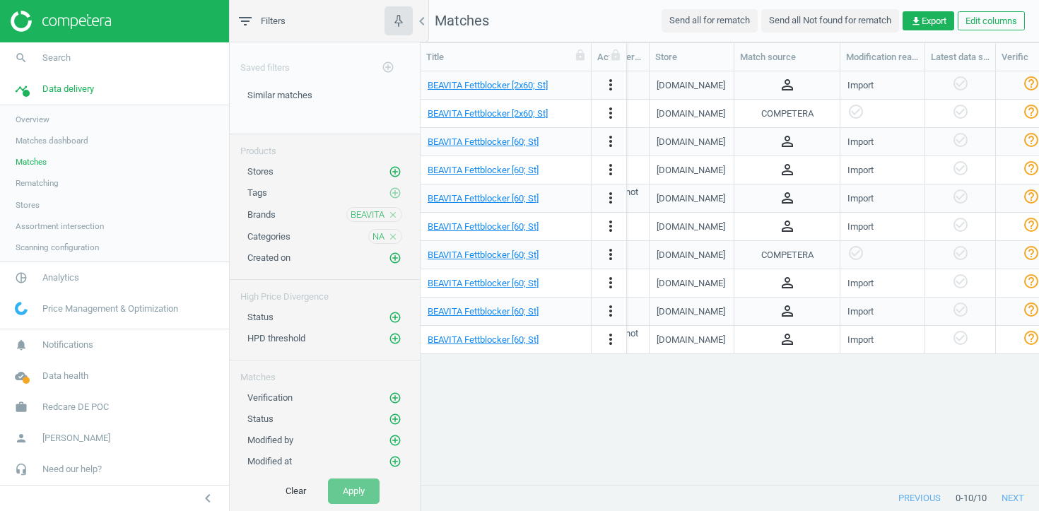
drag, startPoint x: 562, startPoint y: 57, endPoint x: 592, endPoint y: 52, distance: 30.1
click at [592, 52] on div at bounding box center [591, 57] width 14 height 28
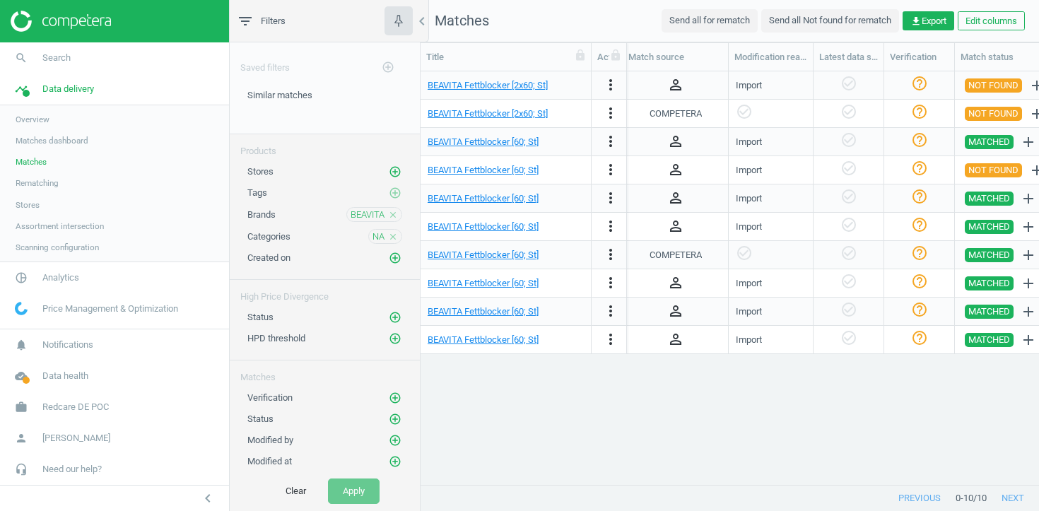
scroll to position [0, 1311]
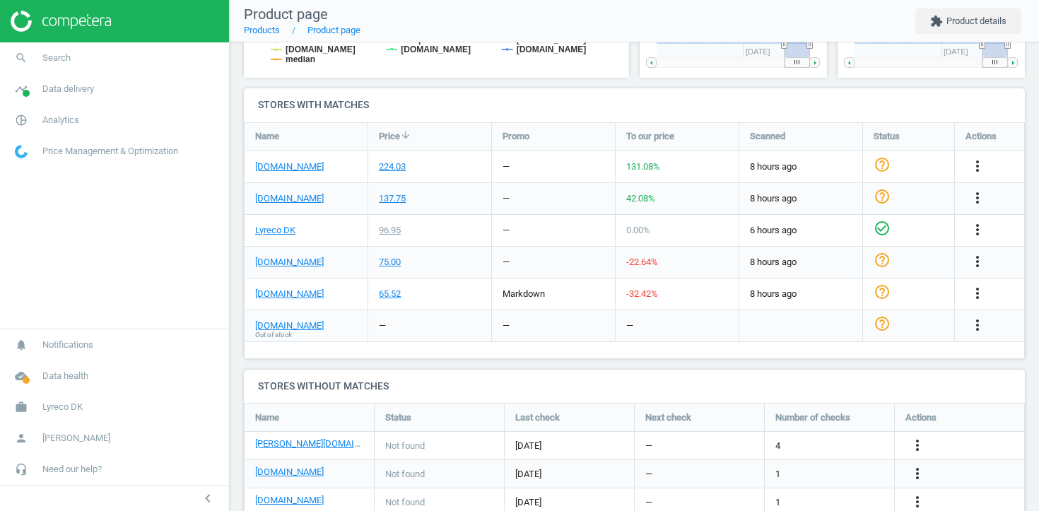
scroll to position [479, 0]
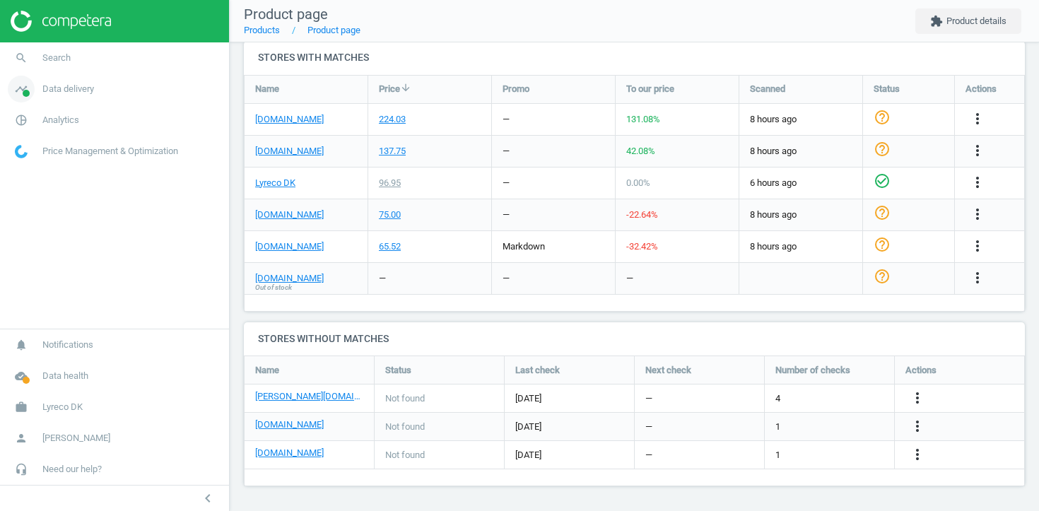
click at [94, 93] on span "Data delivery" at bounding box center [68, 89] width 52 height 13
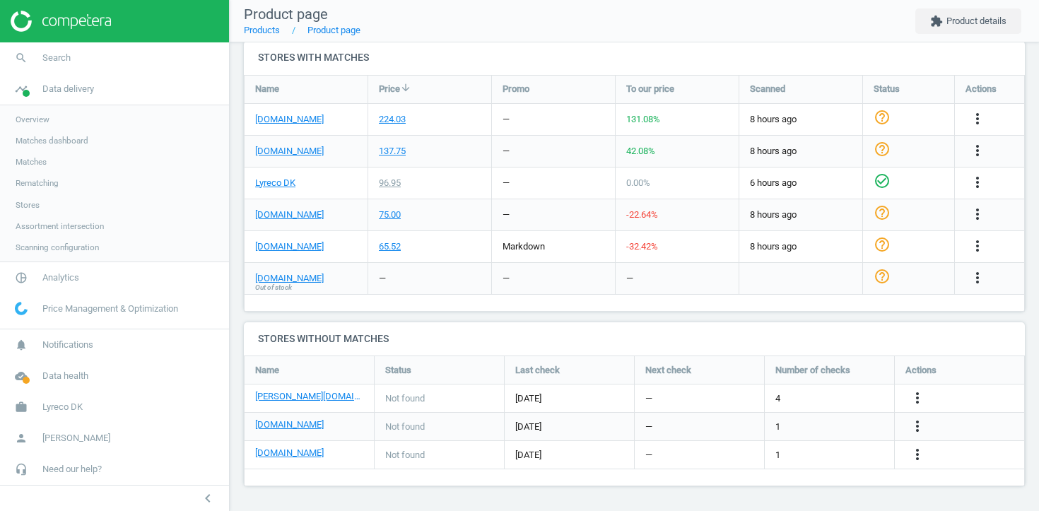
click at [31, 206] on span "Stores" at bounding box center [28, 204] width 24 height 11
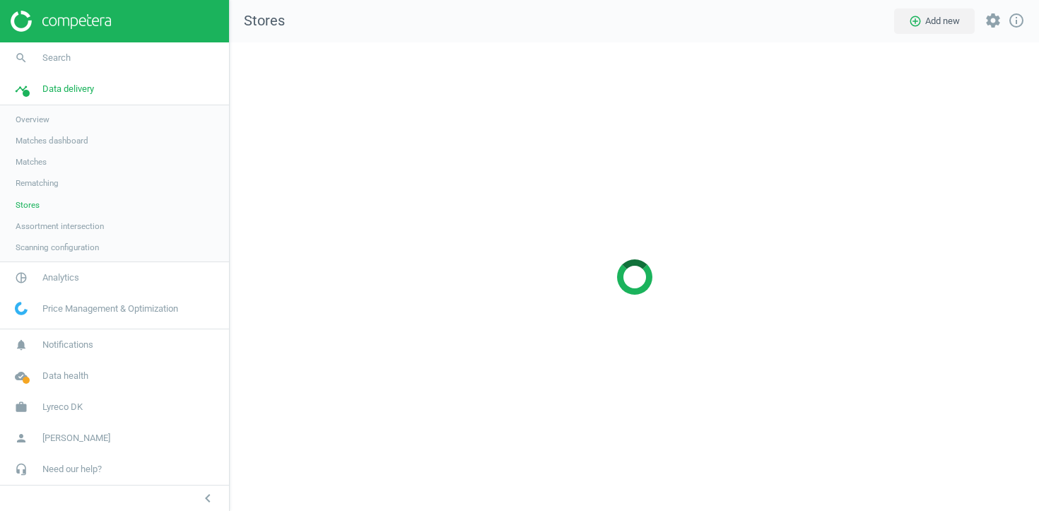
scroll to position [469, 810]
